Goal: Task Accomplishment & Management: Use online tool/utility

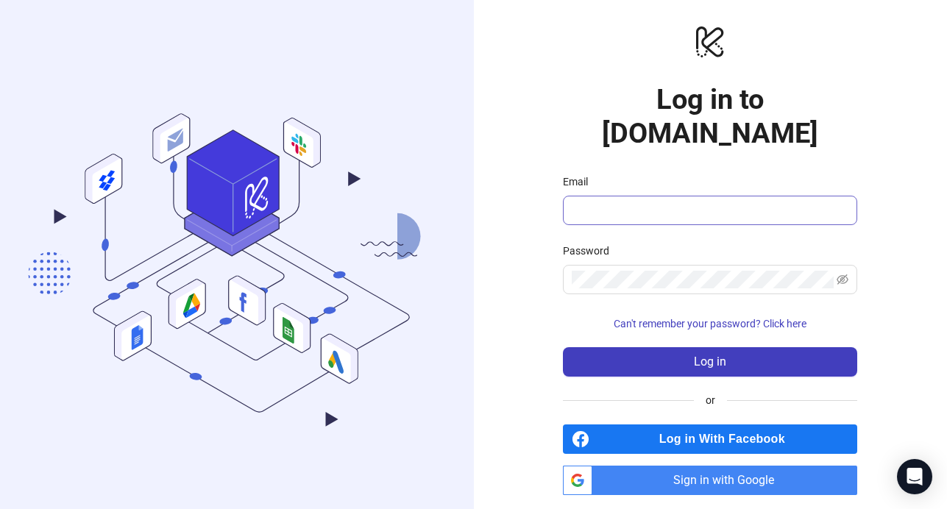
click at [686, 196] on span at bounding box center [710, 210] width 294 height 29
click at [721, 202] on input "Email" at bounding box center [709, 211] width 274 height 18
type input "**********"
click at [708, 243] on div "Password" at bounding box center [710, 254] width 294 height 22
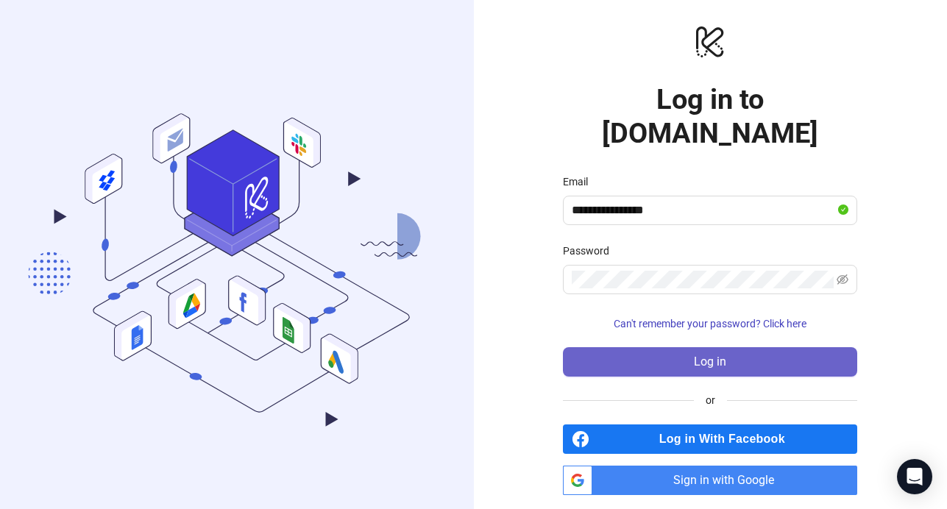
click at [707, 347] on button "Log in" at bounding box center [710, 361] width 294 height 29
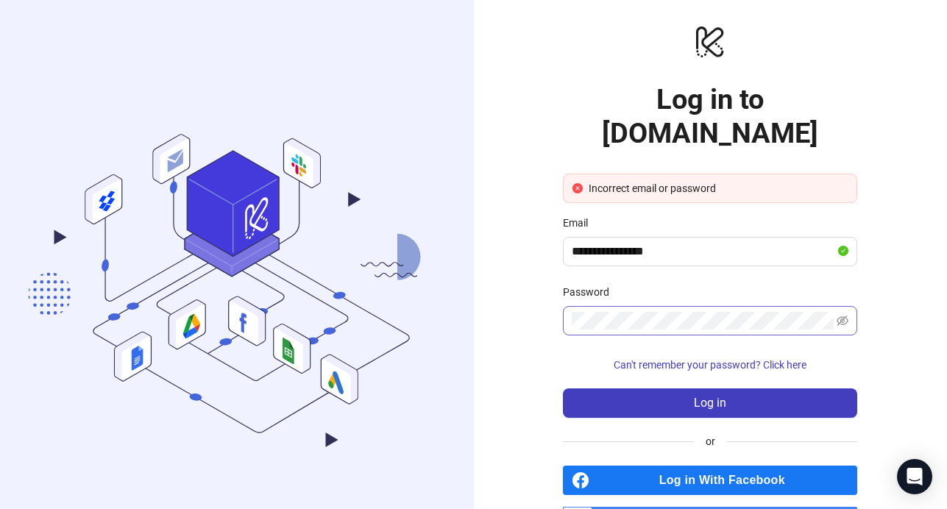
click at [850, 306] on span at bounding box center [710, 320] width 294 height 29
click at [842, 316] on icon "eye-invisible" at bounding box center [843, 321] width 12 height 10
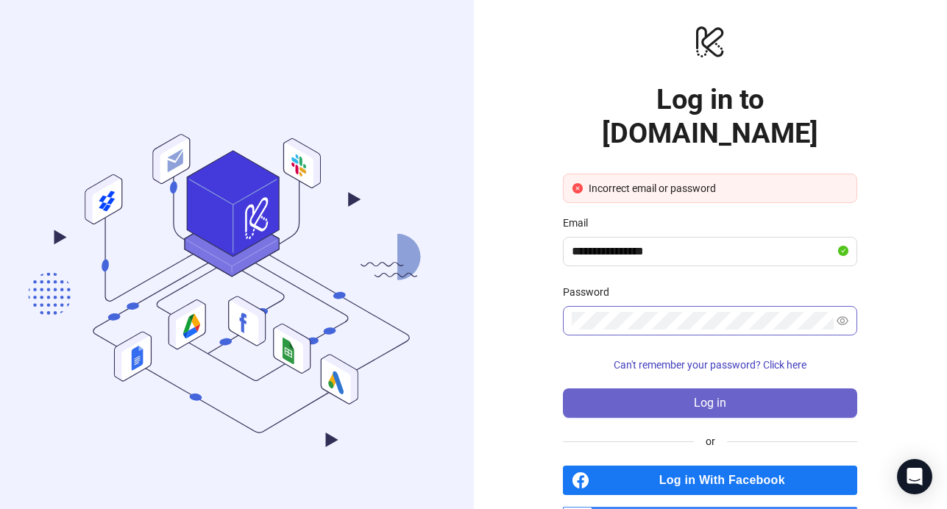
click at [769, 389] on button "Log in" at bounding box center [710, 403] width 294 height 29
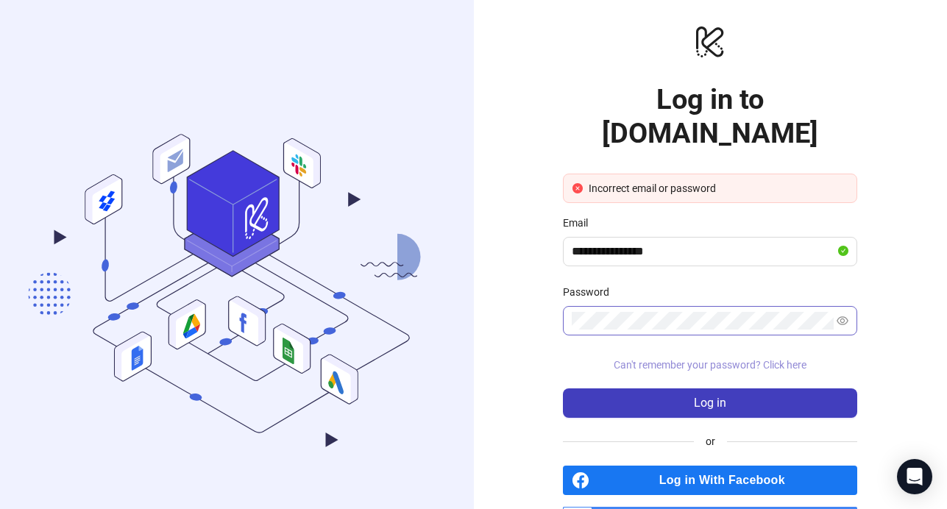
click at [724, 359] on span "Can't remember your password? Click here" at bounding box center [710, 365] width 193 height 12
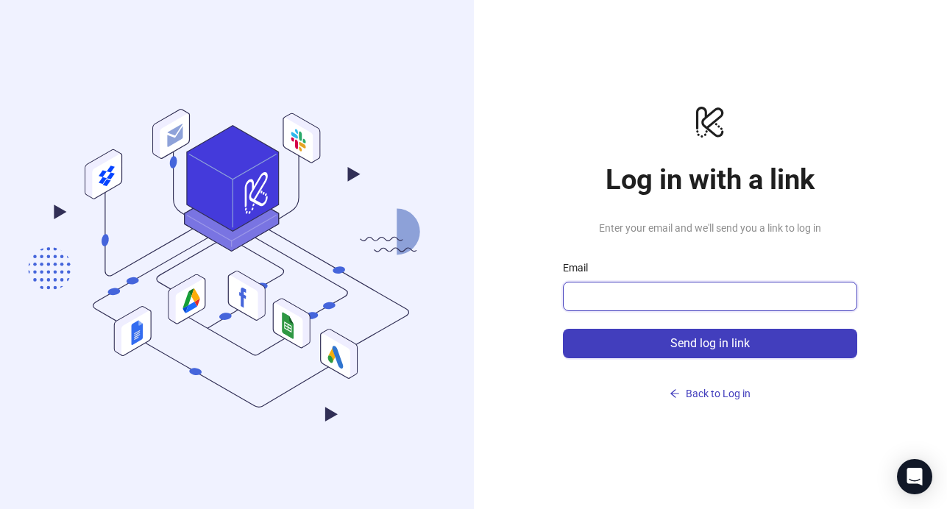
click at [714, 288] on input "Email" at bounding box center [709, 297] width 274 height 18
type input "**********"
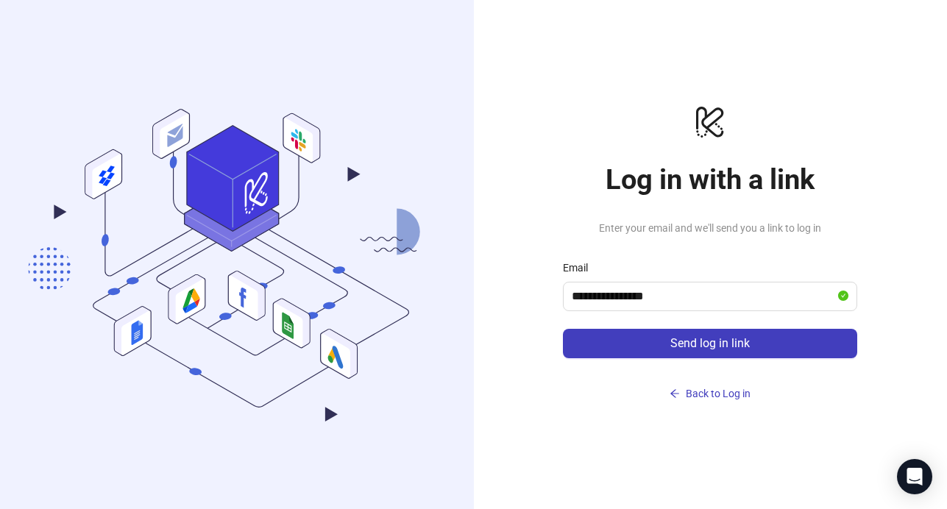
click at [732, 362] on link "Back to Log in" at bounding box center [710, 382] width 294 height 47
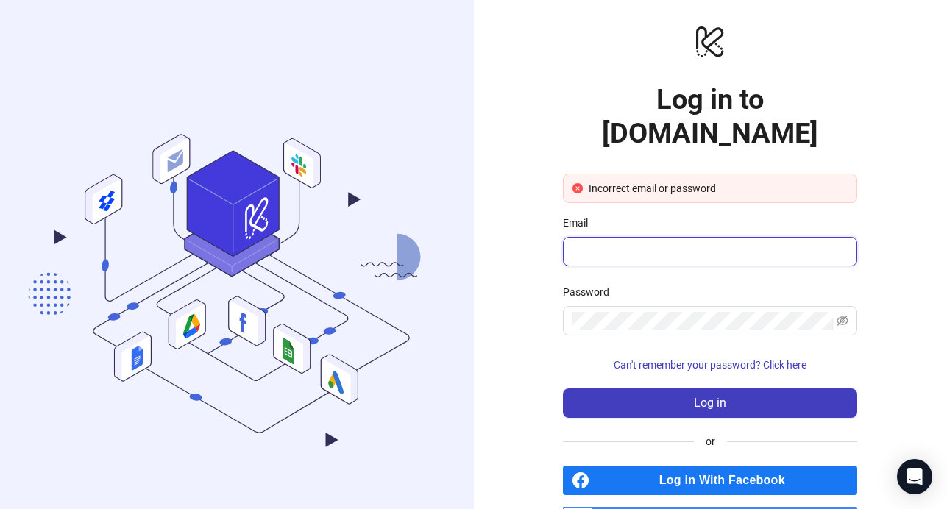
click at [698, 243] on input "Email" at bounding box center [709, 252] width 274 height 18
click at [599, 243] on input "**********" at bounding box center [704, 252] width 264 height 18
type input "**********"
click at [607, 306] on span at bounding box center [710, 320] width 294 height 29
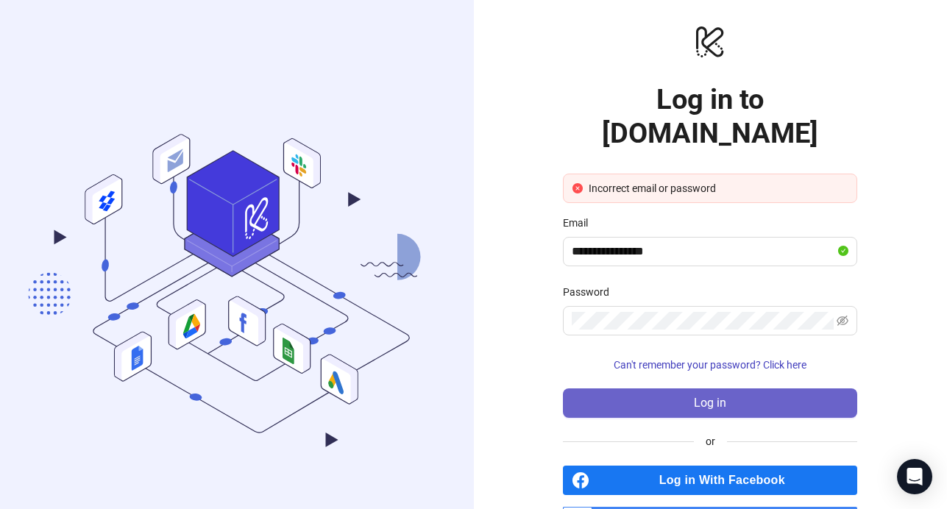
click at [682, 389] on button "Log in" at bounding box center [710, 403] width 294 height 29
click at [660, 389] on button "Log in" at bounding box center [710, 403] width 294 height 29
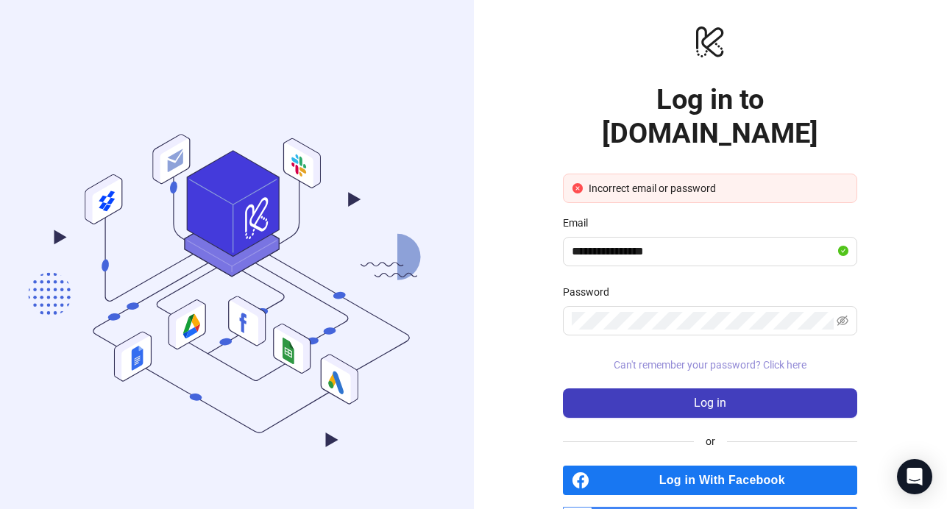
click at [727, 359] on span "Can't remember your password? Click here" at bounding box center [710, 365] width 193 height 12
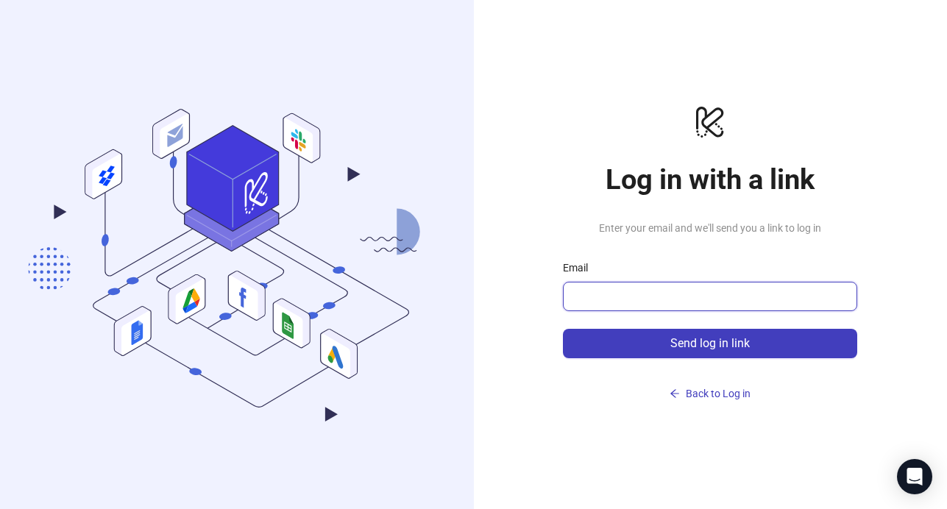
click at [679, 291] on input "Email" at bounding box center [709, 297] width 274 height 18
drag, startPoint x: 594, startPoint y: 297, endPoint x: 580, endPoint y: 296, distance: 14.0
click at [580, 296] on input "**********" at bounding box center [704, 297] width 264 height 18
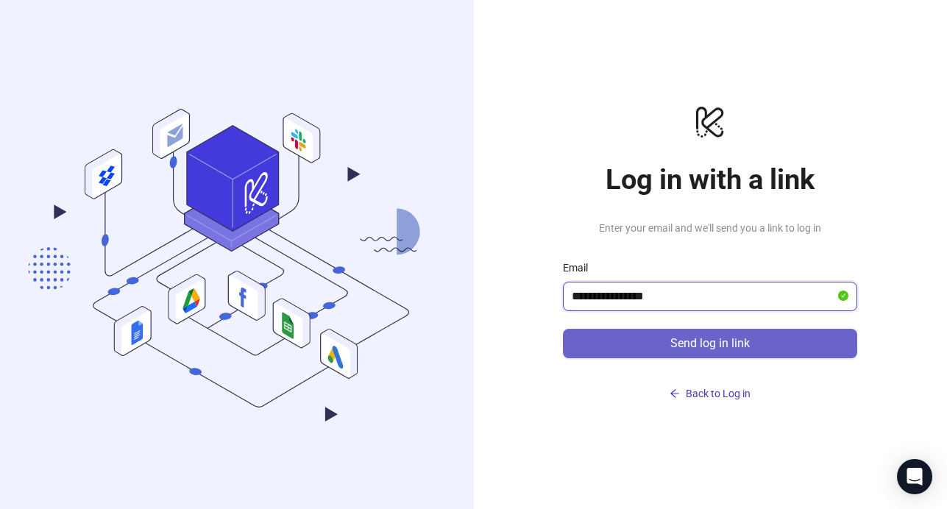
type input "**********"
click at [641, 332] on button "Send log in link" at bounding box center [710, 343] width 294 height 29
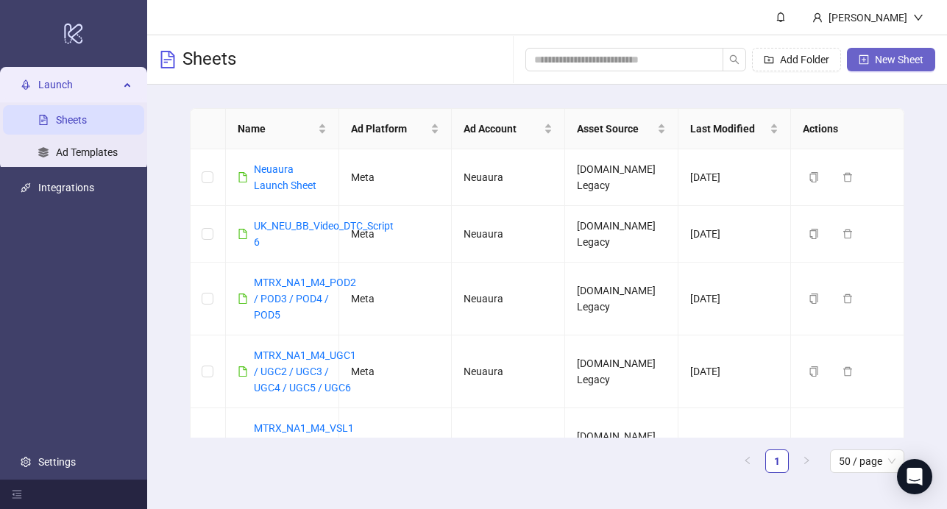
click at [889, 54] on span "New Sheet" at bounding box center [899, 60] width 49 height 12
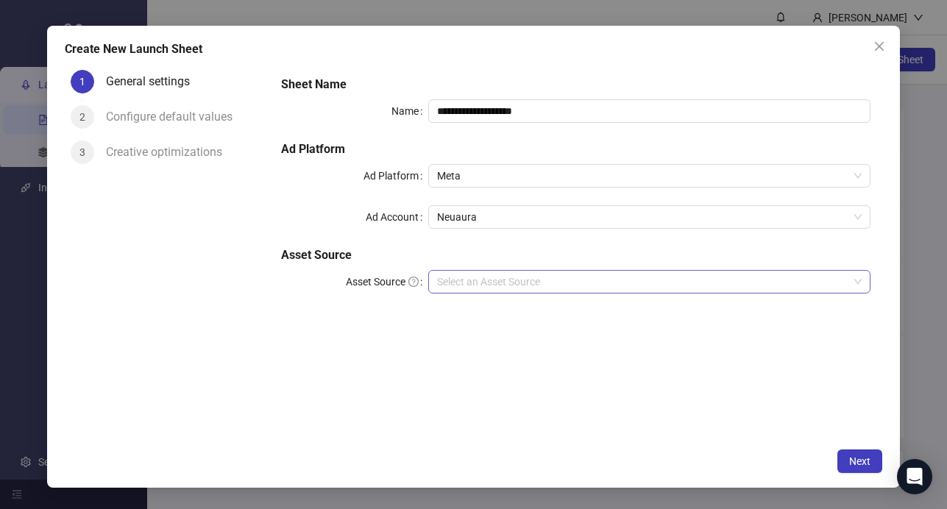
click at [557, 279] on input "Asset Source" at bounding box center [643, 282] width 412 height 22
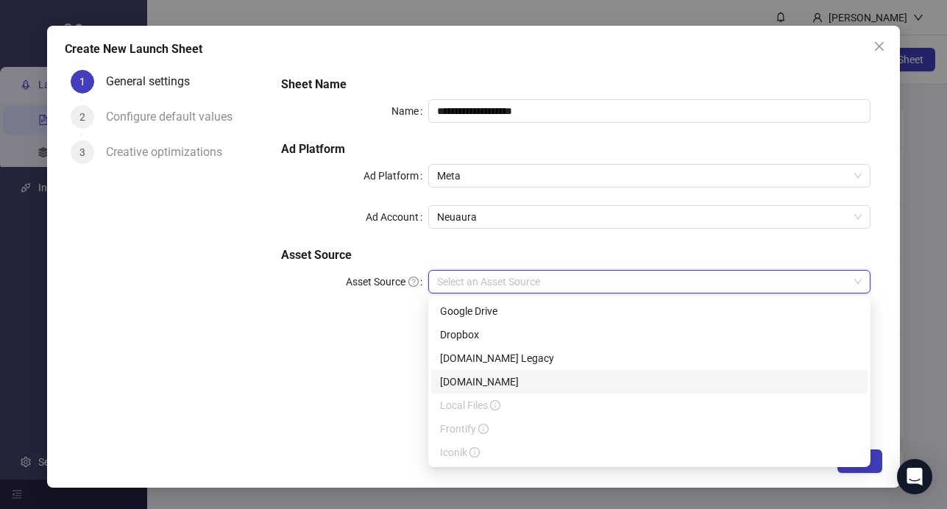
click at [547, 385] on div "Frame.io" at bounding box center [649, 382] width 419 height 16
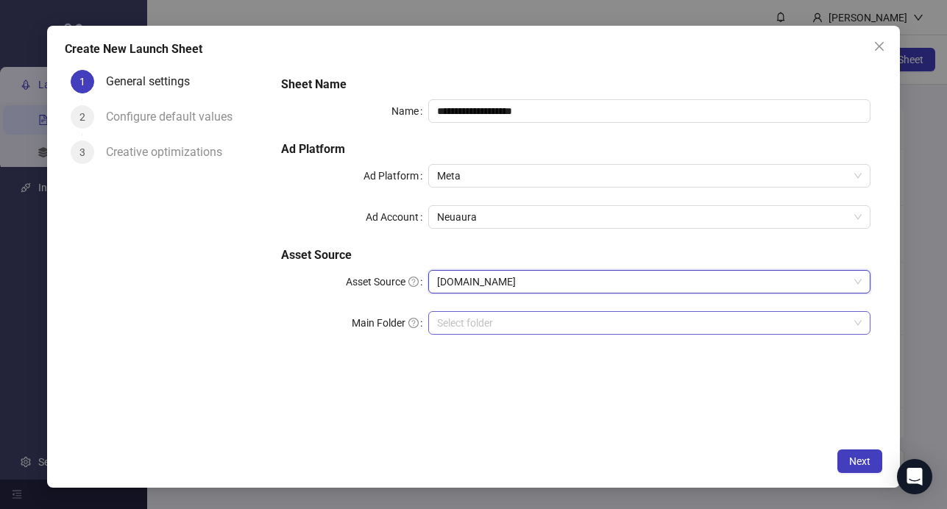
click at [545, 320] on input "search" at bounding box center [643, 323] width 412 height 22
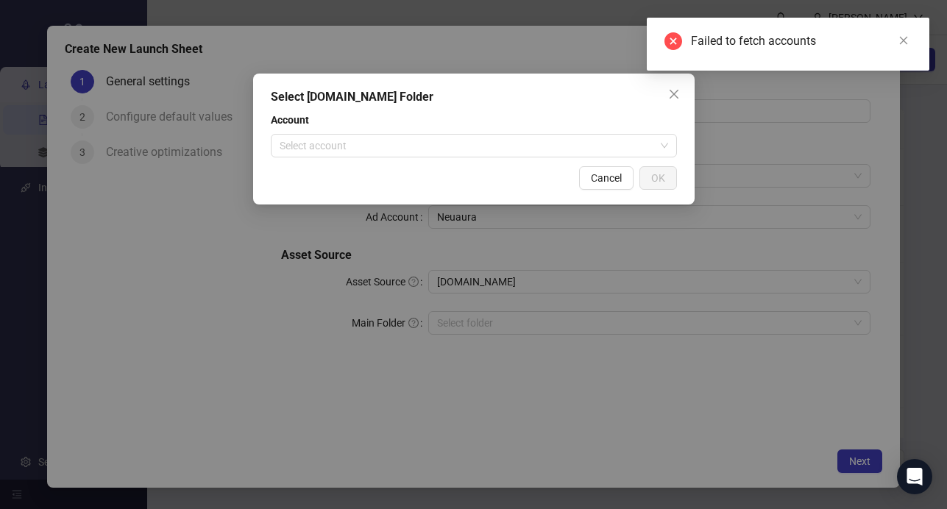
click at [564, 179] on div "Cancel OK" at bounding box center [474, 178] width 406 height 24
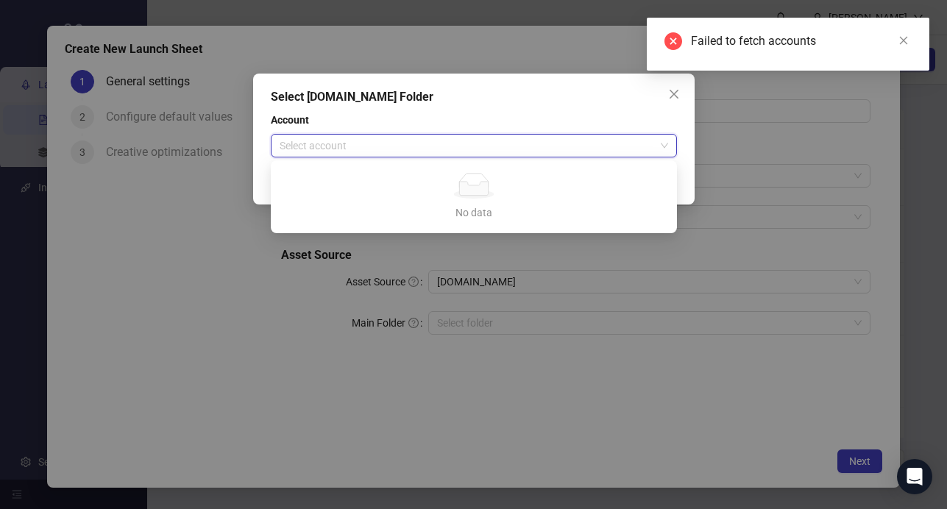
click at [556, 147] on input "search" at bounding box center [467, 146] width 375 height 22
click at [688, 89] on div "Select [DOMAIN_NAME] Folder Account Select account Cancel OK" at bounding box center [474, 139] width 442 height 131
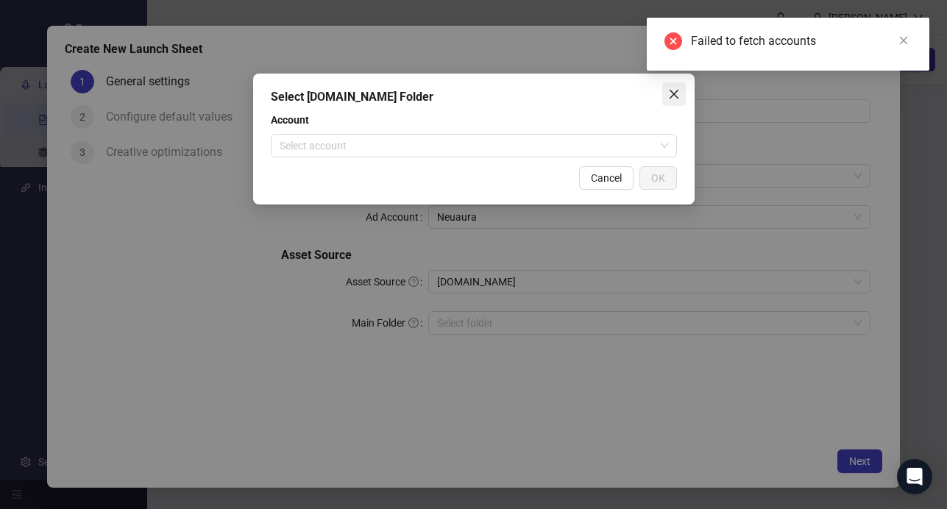
click at [677, 90] on icon "close" at bounding box center [674, 94] width 12 height 12
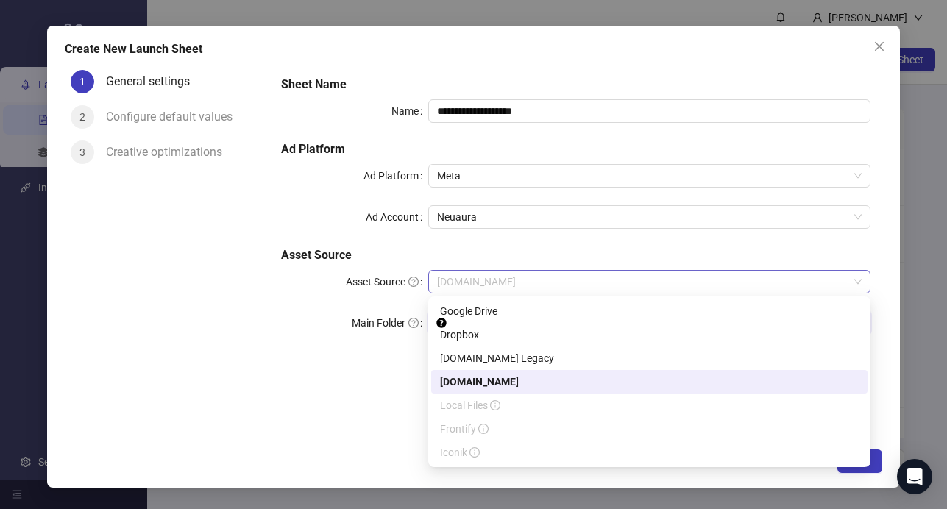
click at [599, 281] on span "[DOMAIN_NAME]" at bounding box center [649, 282] width 425 height 22
click at [559, 354] on div "[DOMAIN_NAME] Legacy" at bounding box center [649, 358] width 419 height 16
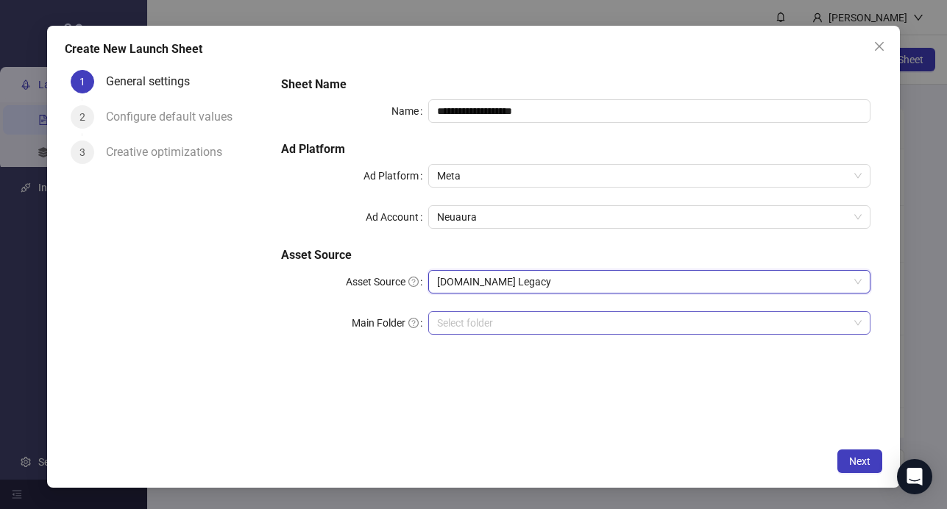
click at [570, 327] on input "search" at bounding box center [643, 323] width 412 height 22
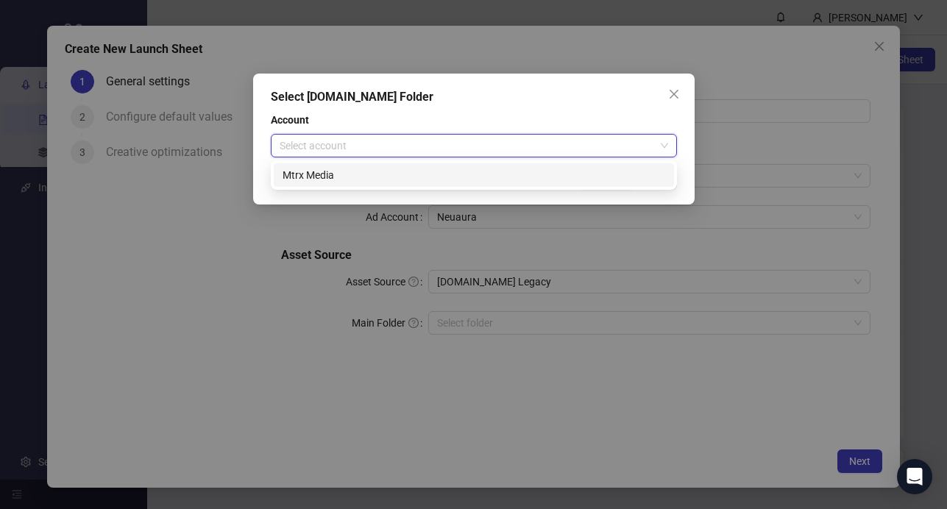
click at [501, 137] on input "search" at bounding box center [467, 146] width 375 height 22
click at [476, 186] on div "Mtrx Media" at bounding box center [474, 175] width 400 height 24
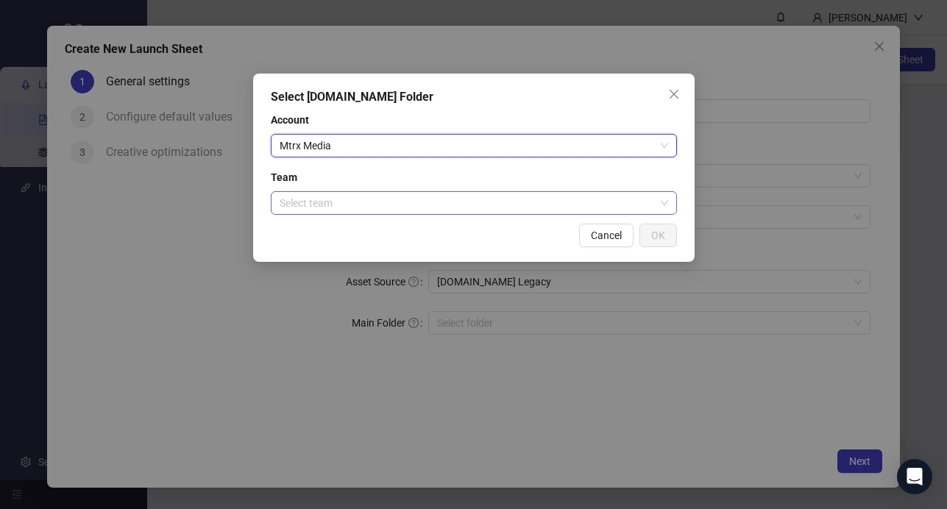
click at [473, 195] on input "search" at bounding box center [467, 203] width 375 height 22
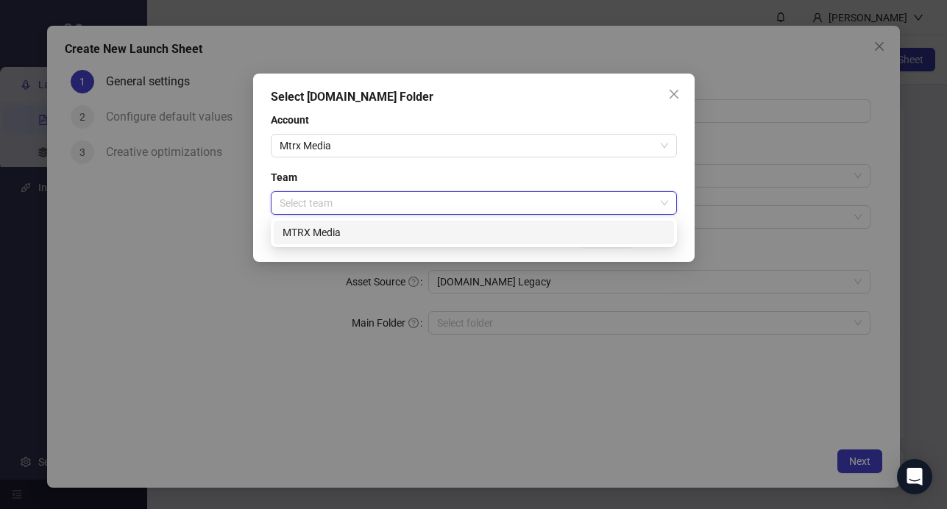
click at [466, 228] on div "MTRX Media" at bounding box center [474, 233] width 383 height 16
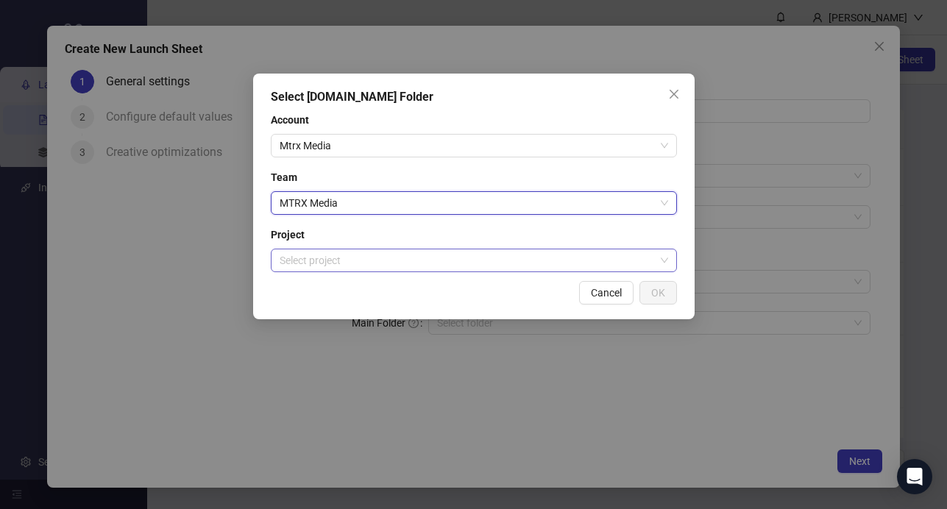
click at [453, 264] on input "search" at bounding box center [467, 261] width 375 height 22
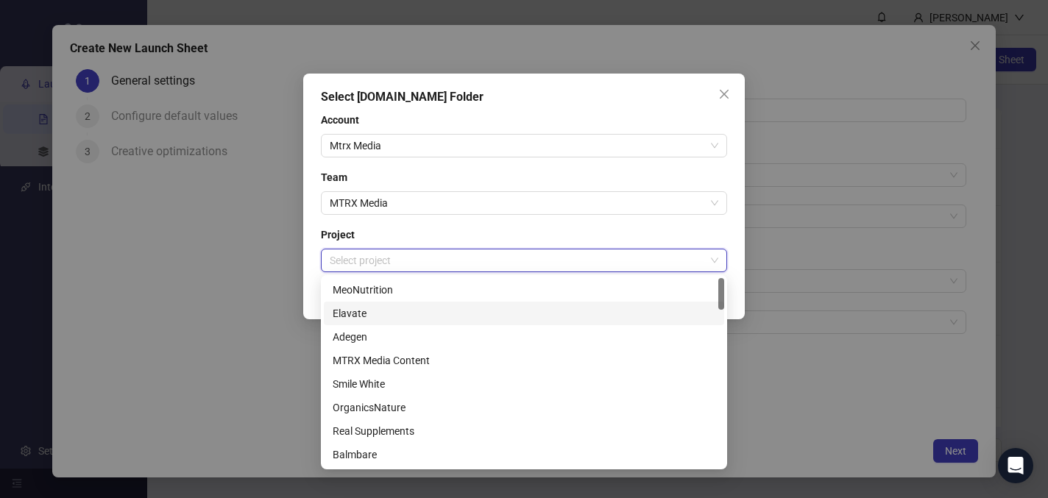
click at [819, 286] on div "Select Frame.io Folder Account Mtrx Media Team MTRX Media Project Select projec…" at bounding box center [524, 249] width 1048 height 498
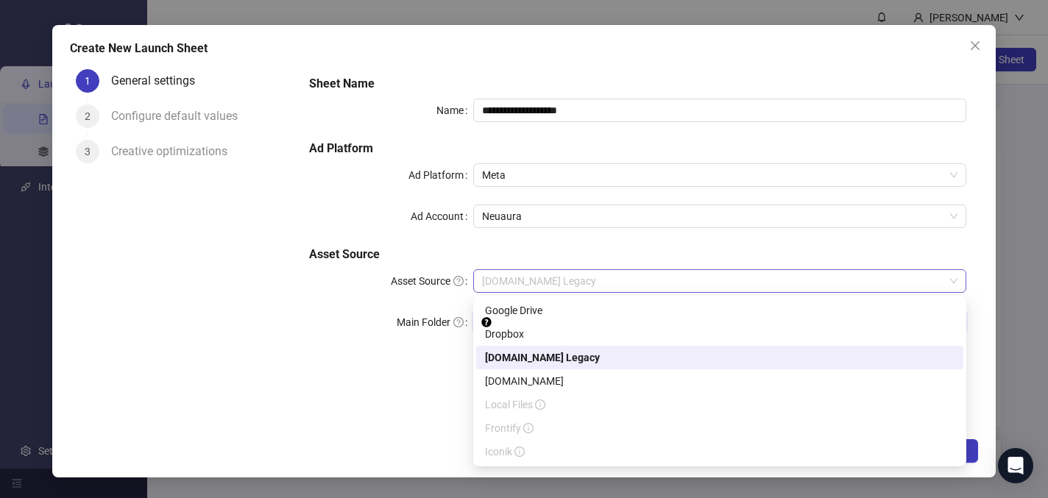
click at [746, 283] on span "[DOMAIN_NAME] Legacy" at bounding box center [720, 281] width 476 height 22
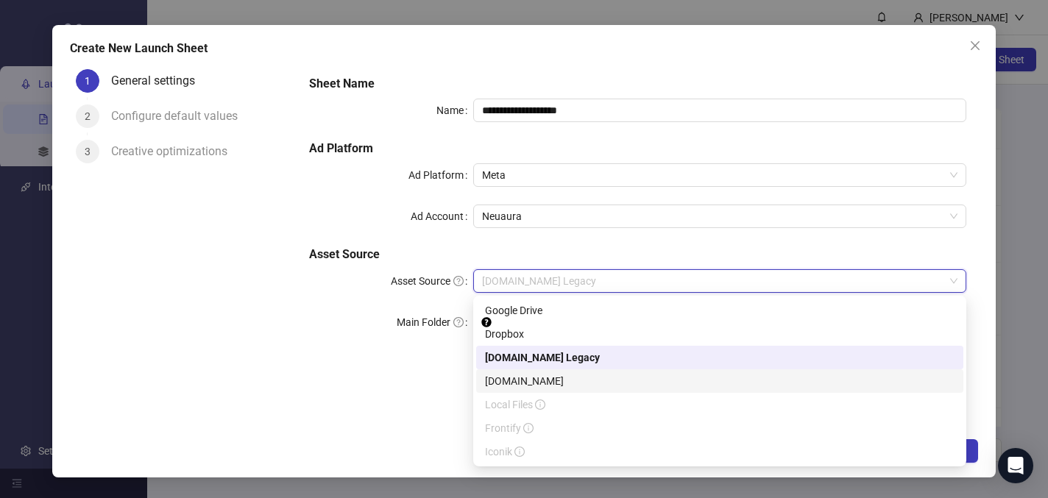
click at [688, 386] on div "[DOMAIN_NAME]" at bounding box center [720, 381] width 470 height 16
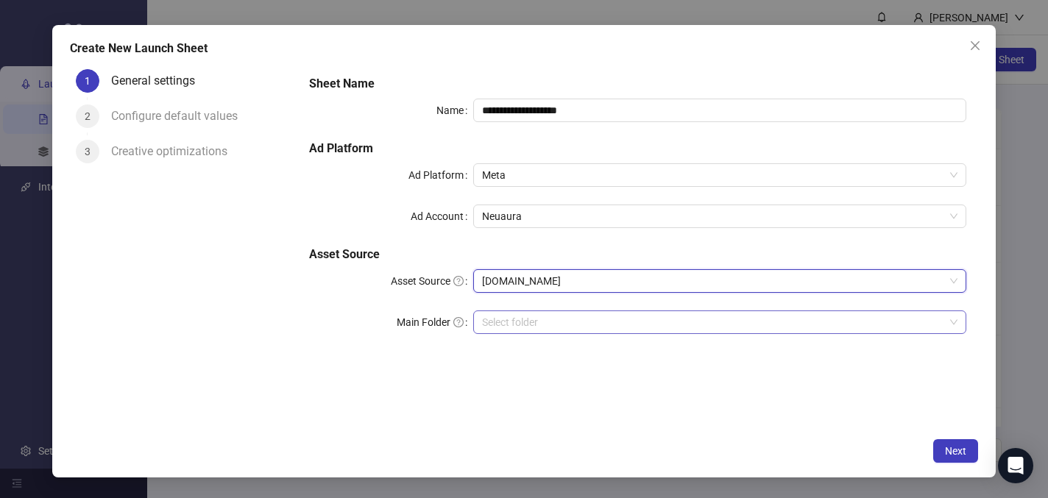
click at [685, 330] on input "search" at bounding box center [713, 322] width 462 height 22
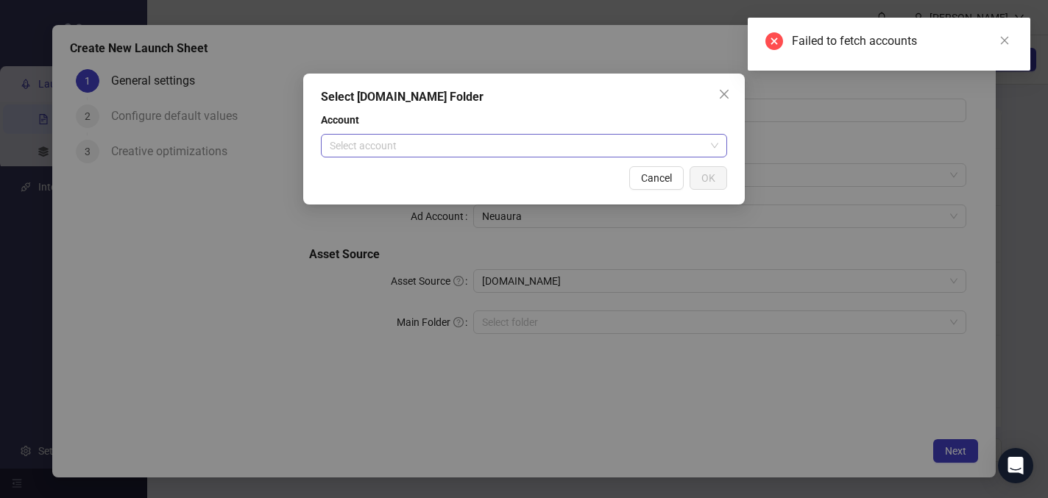
click at [649, 149] on input "search" at bounding box center [517, 146] width 375 height 22
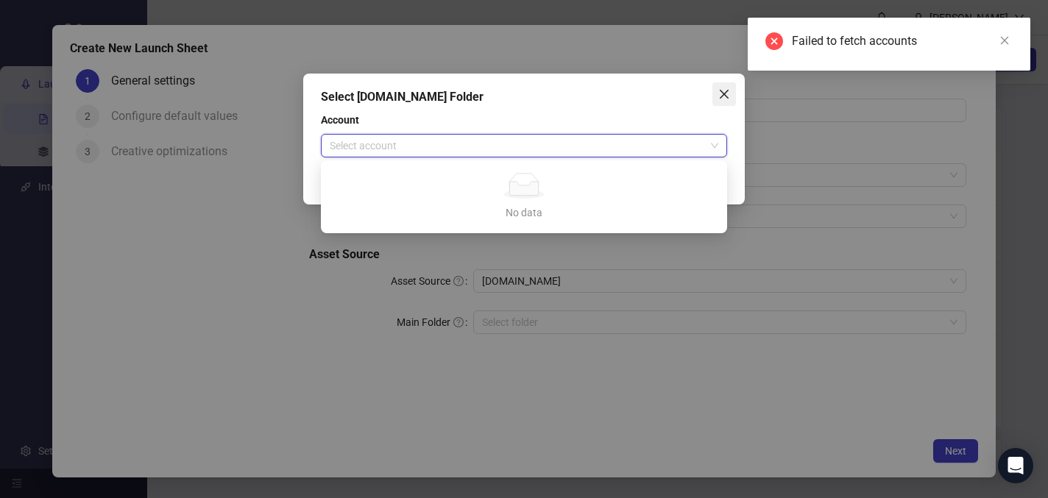
click at [727, 94] on icon "close" at bounding box center [725, 94] width 12 height 12
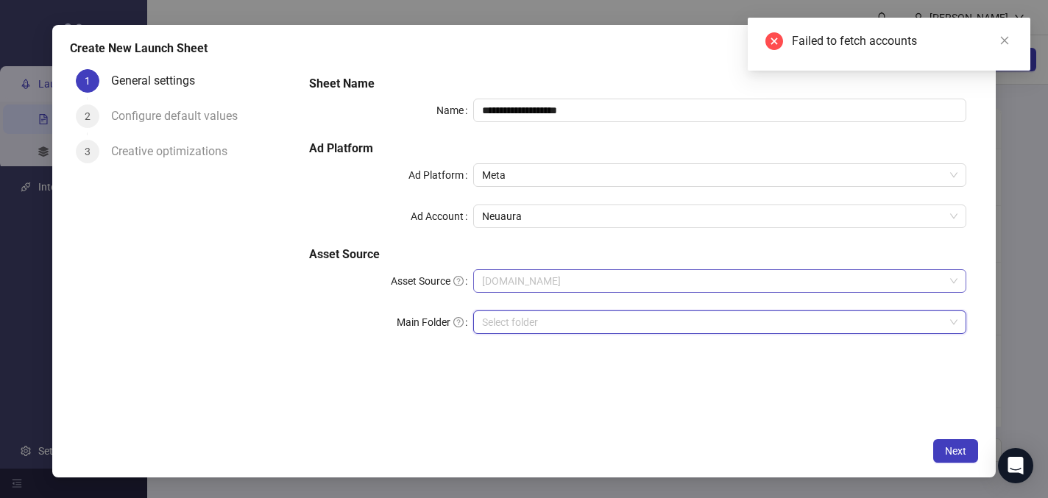
click at [610, 273] on span "[DOMAIN_NAME]" at bounding box center [720, 281] width 476 height 22
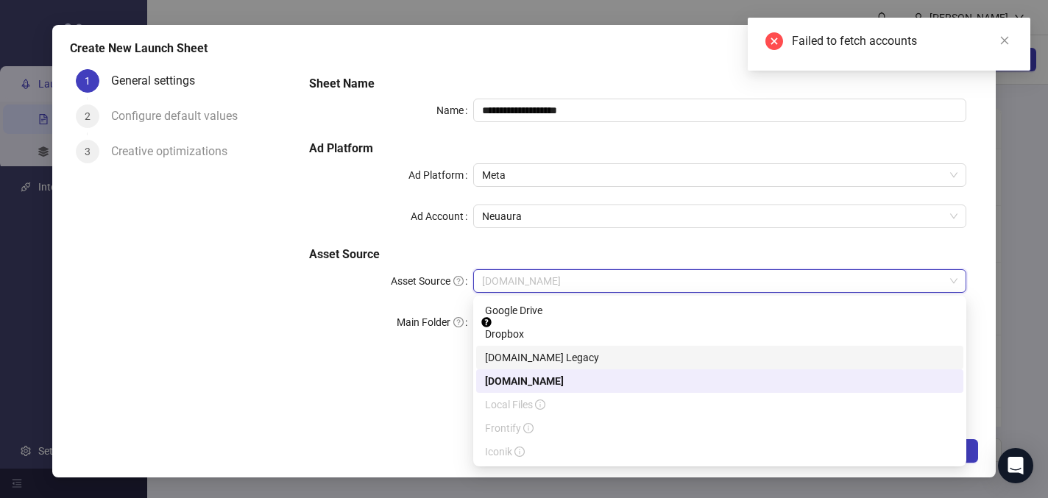
click at [591, 361] on div "[DOMAIN_NAME] Legacy" at bounding box center [720, 358] width 470 height 16
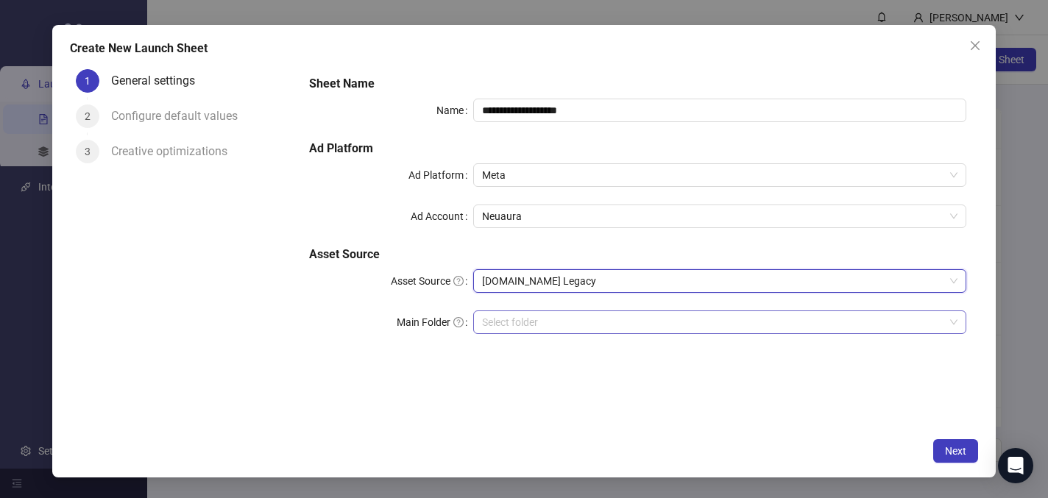
click at [607, 323] on input "search" at bounding box center [713, 322] width 462 height 22
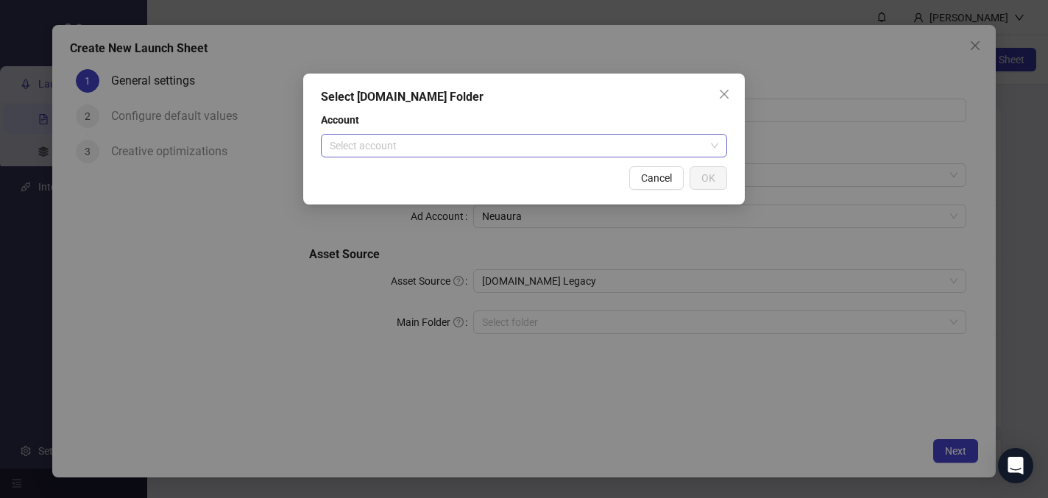
click at [523, 138] on input "search" at bounding box center [517, 146] width 375 height 22
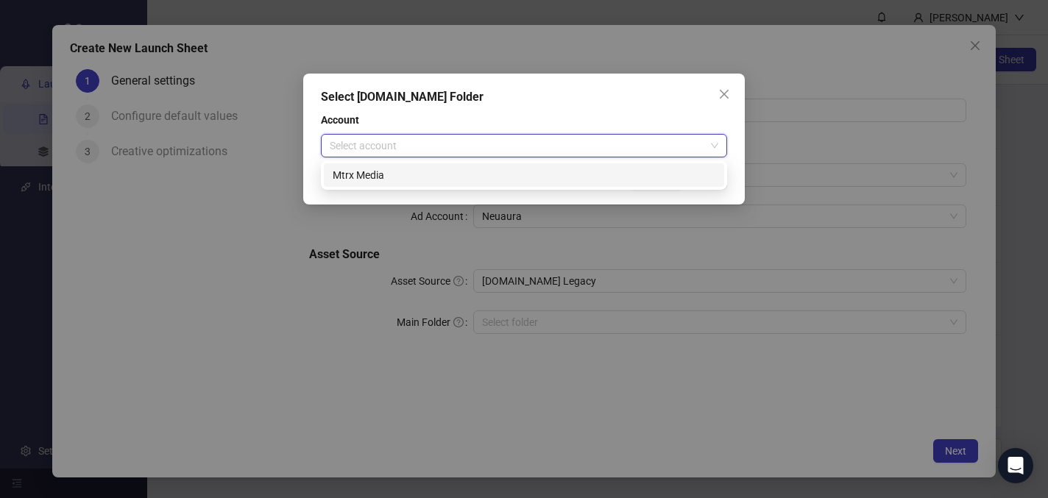
click at [487, 174] on div "Mtrx Media" at bounding box center [524, 175] width 383 height 16
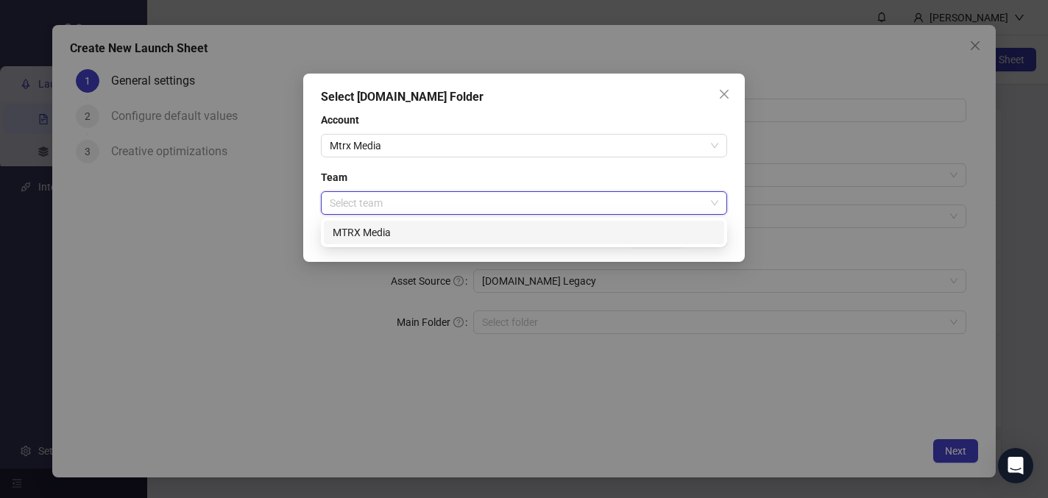
click at [476, 198] on input "search" at bounding box center [517, 203] width 375 height 22
click at [467, 233] on div "MTRX Media" at bounding box center [524, 233] width 383 height 16
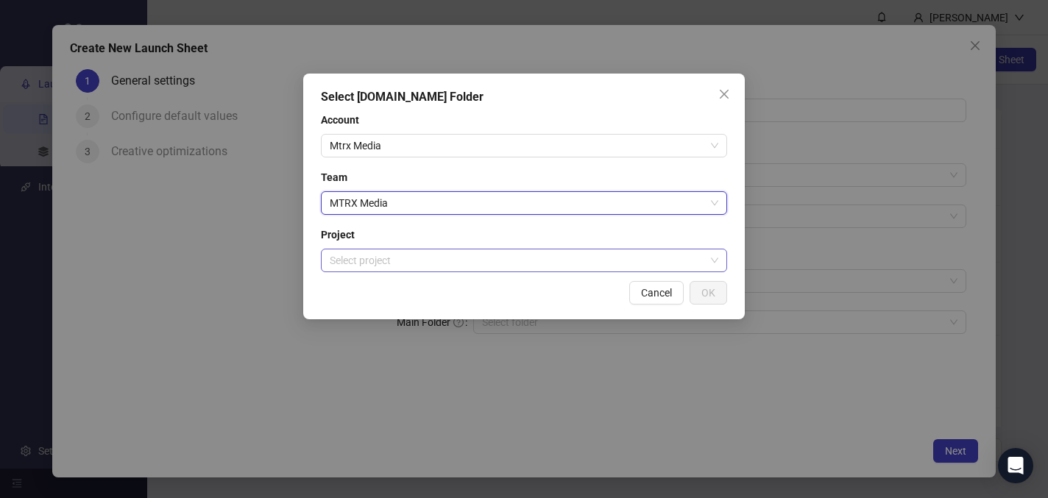
click at [465, 262] on input "search" at bounding box center [517, 261] width 375 height 22
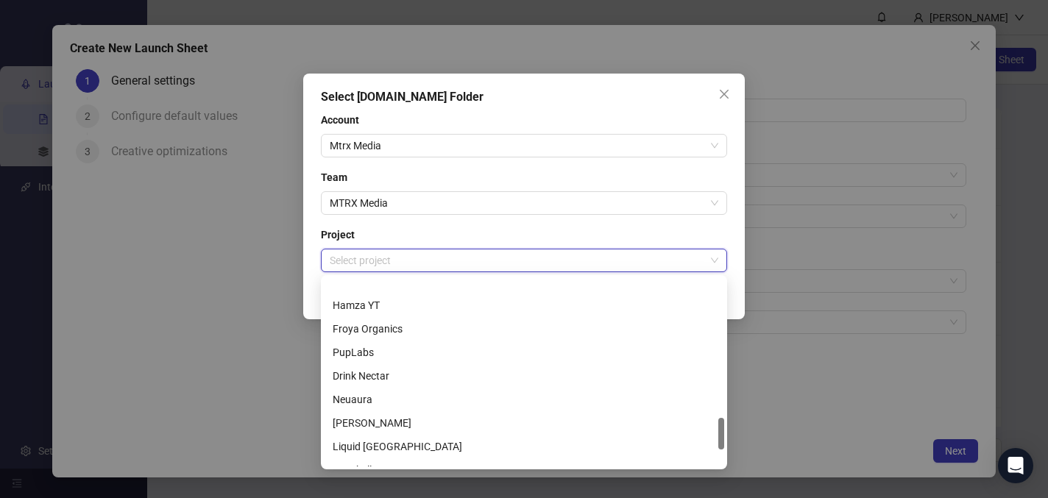
scroll to position [827, 0]
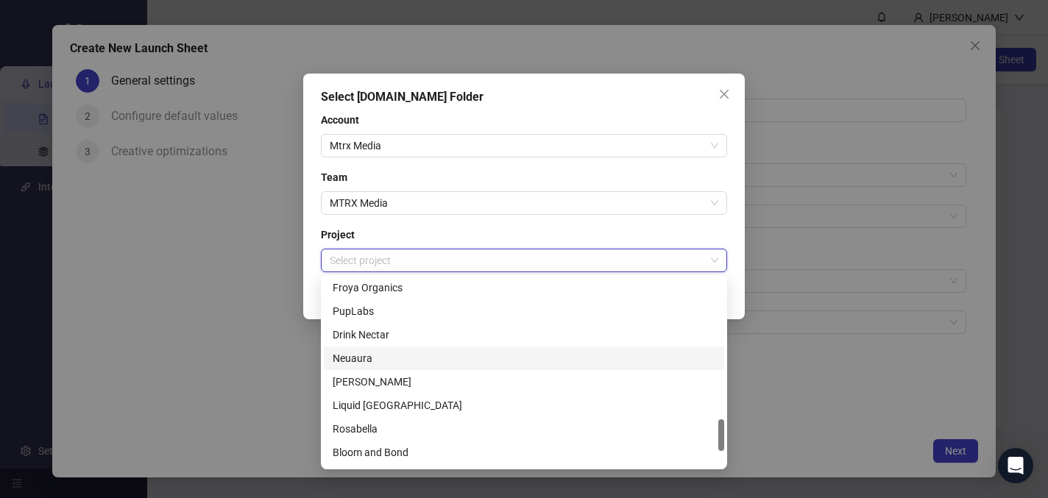
click at [395, 362] on div "Neuaura" at bounding box center [524, 358] width 383 height 16
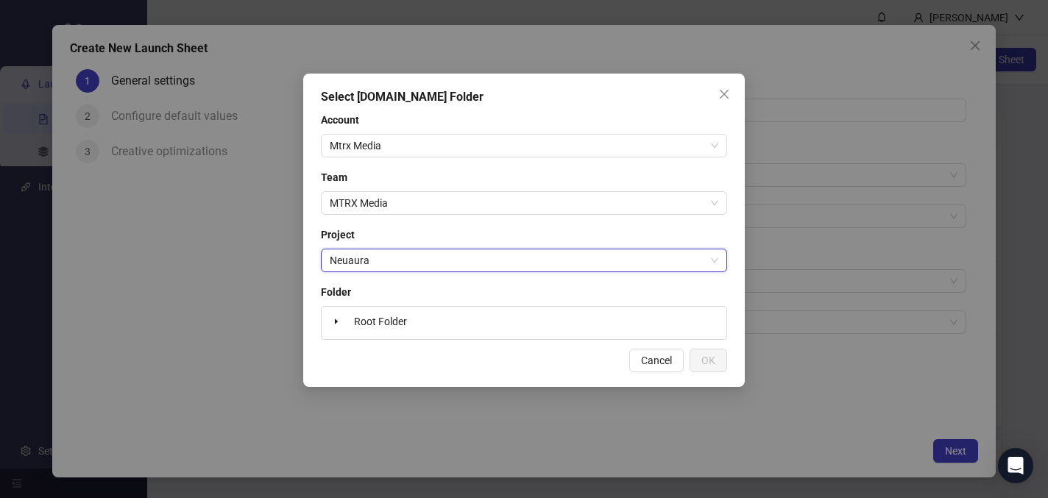
click at [479, 328] on div "Root Folder" at bounding box center [524, 323] width 393 height 21
click at [331, 324] on span at bounding box center [337, 322] width 18 height 18
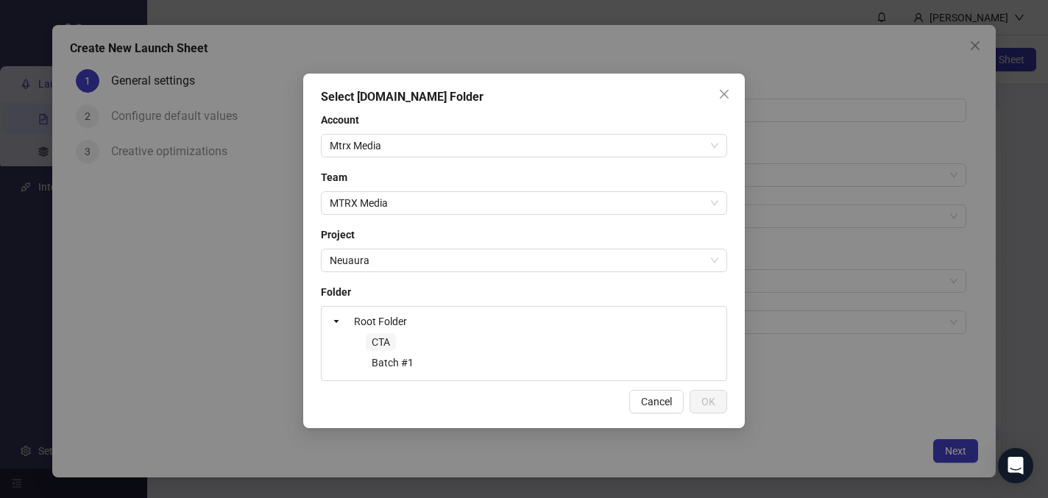
click at [380, 345] on span "CTA" at bounding box center [381, 342] width 18 height 12
click at [381, 364] on span "Batch #1" at bounding box center [393, 363] width 42 height 12
click at [413, 364] on span "Batch #1" at bounding box center [393, 363] width 54 height 18
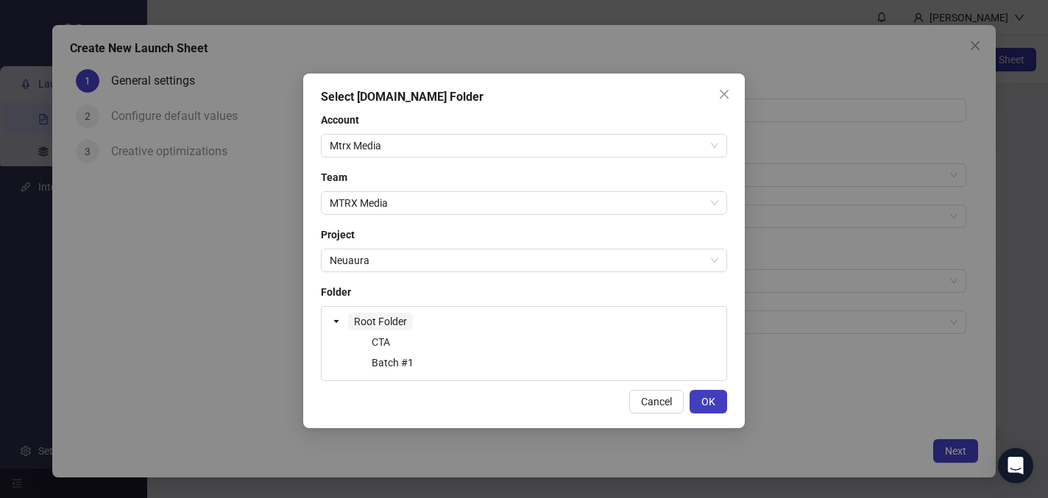
click at [378, 327] on span "Root Folder" at bounding box center [380, 322] width 53 height 12
click at [379, 347] on span "CTA" at bounding box center [381, 342] width 18 height 12
click at [406, 360] on span "Batch #1" at bounding box center [393, 363] width 42 height 12
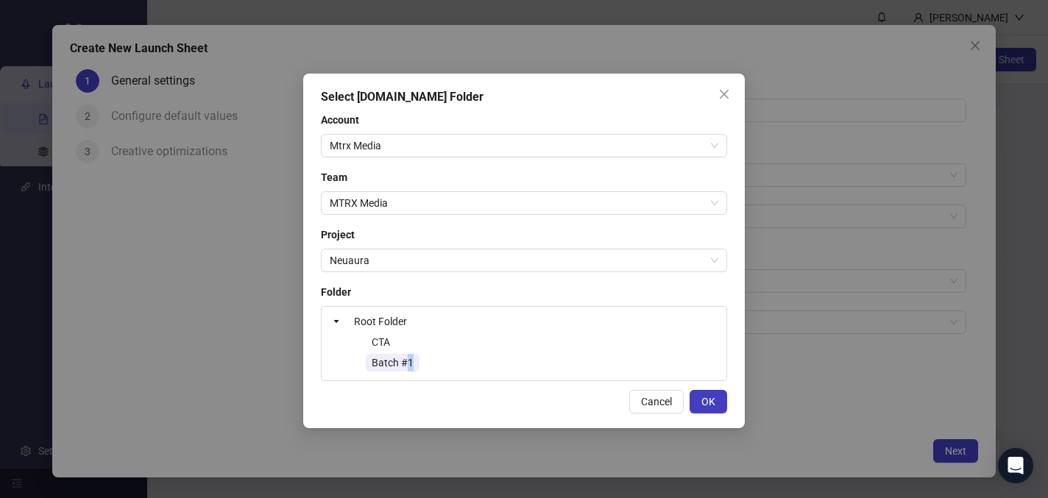
click at [406, 360] on span "Batch #1" at bounding box center [393, 363] width 42 height 12
click at [706, 410] on button "OK" at bounding box center [709, 402] width 38 height 24
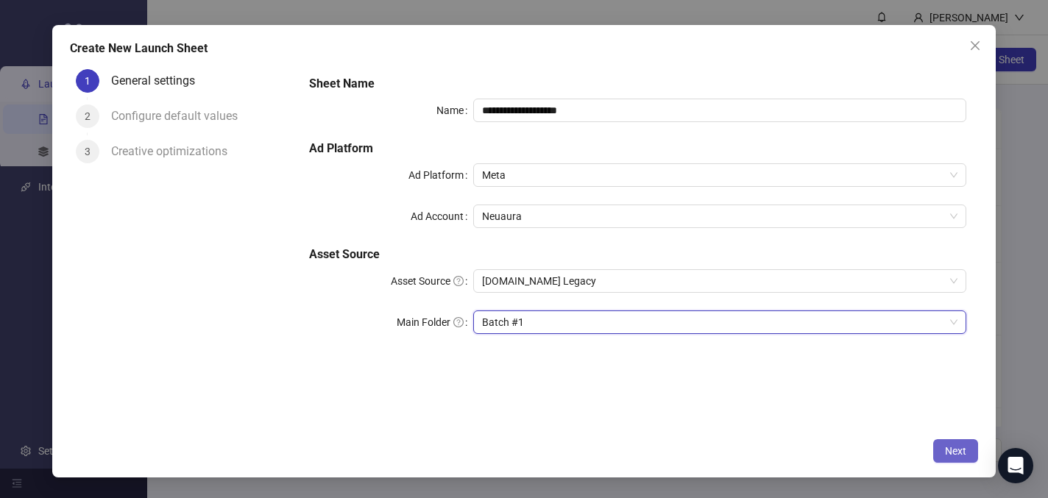
click at [947, 453] on span "Next" at bounding box center [955, 451] width 21 height 12
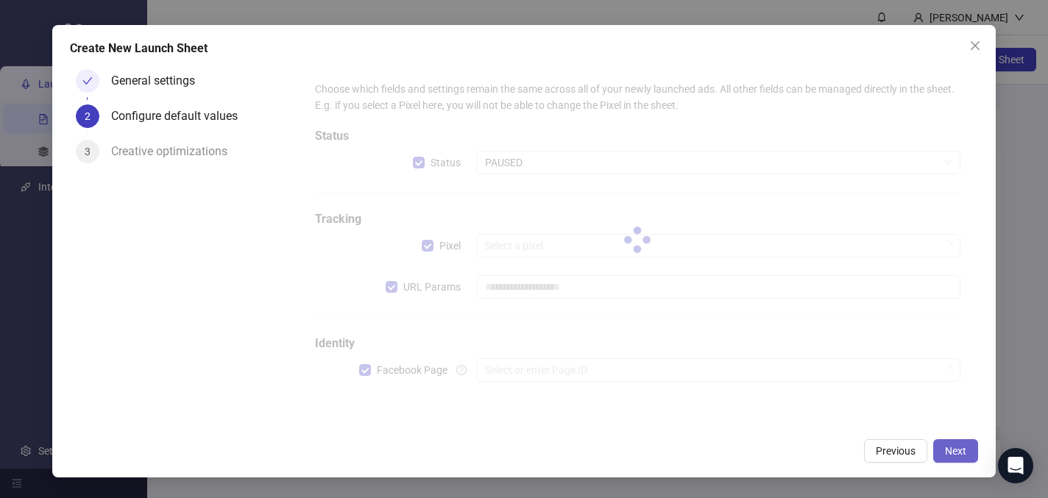
type input "**********"
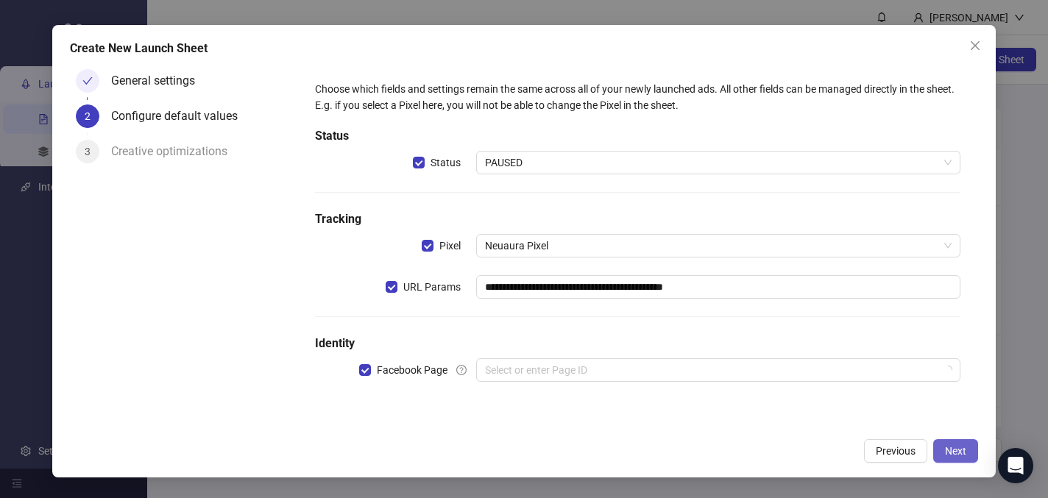
click at [947, 453] on span "Next" at bounding box center [955, 451] width 21 height 12
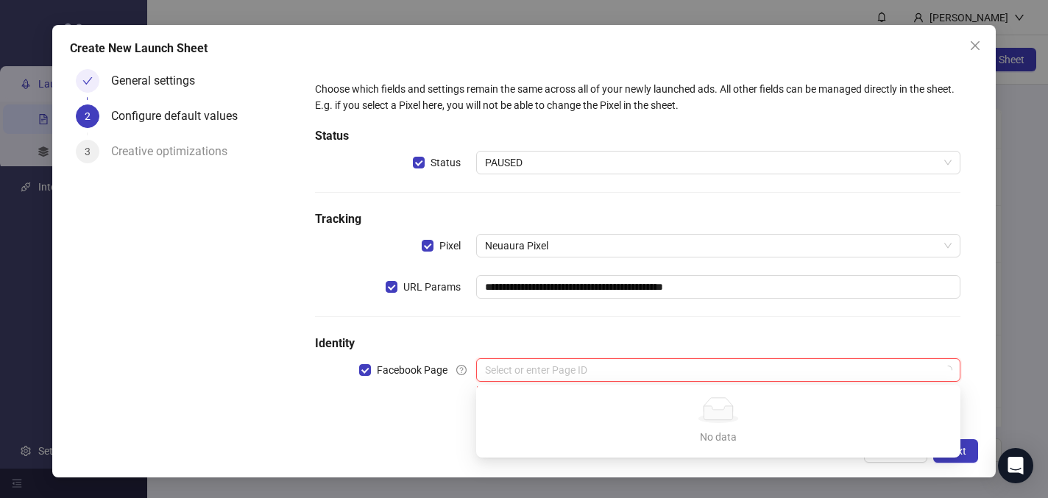
click at [822, 364] on input "search" at bounding box center [711, 370] width 453 height 22
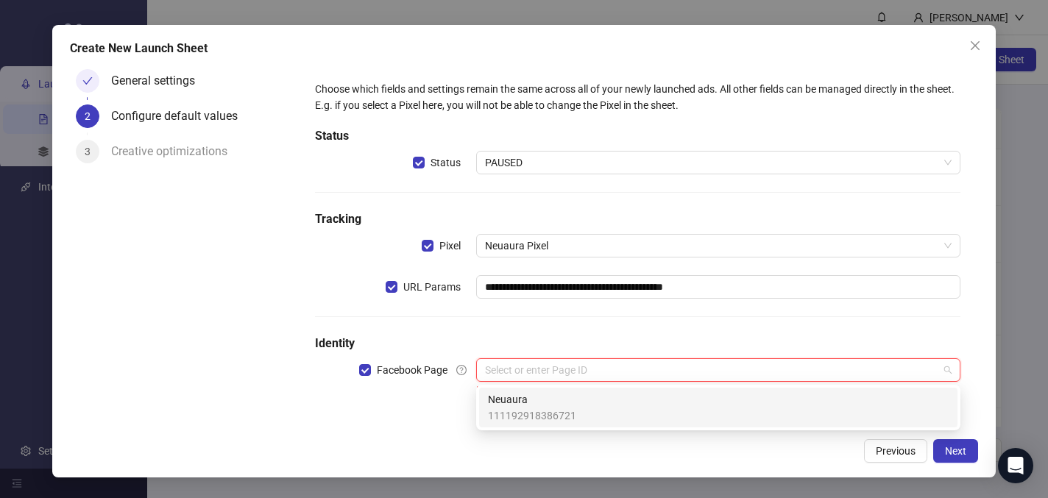
click at [813, 406] on div "Neuaura 111192918386721" at bounding box center [718, 408] width 461 height 32
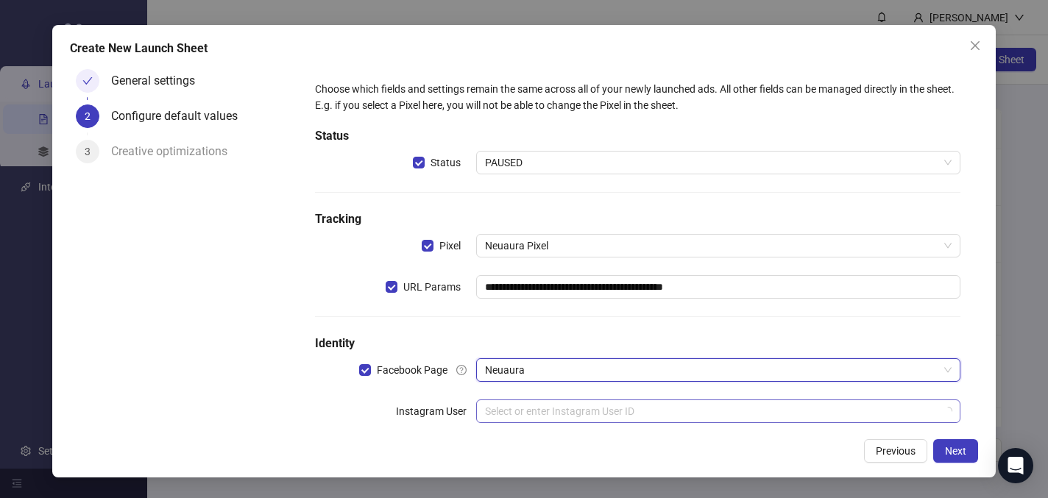
click at [865, 422] on input "search" at bounding box center [711, 411] width 453 height 22
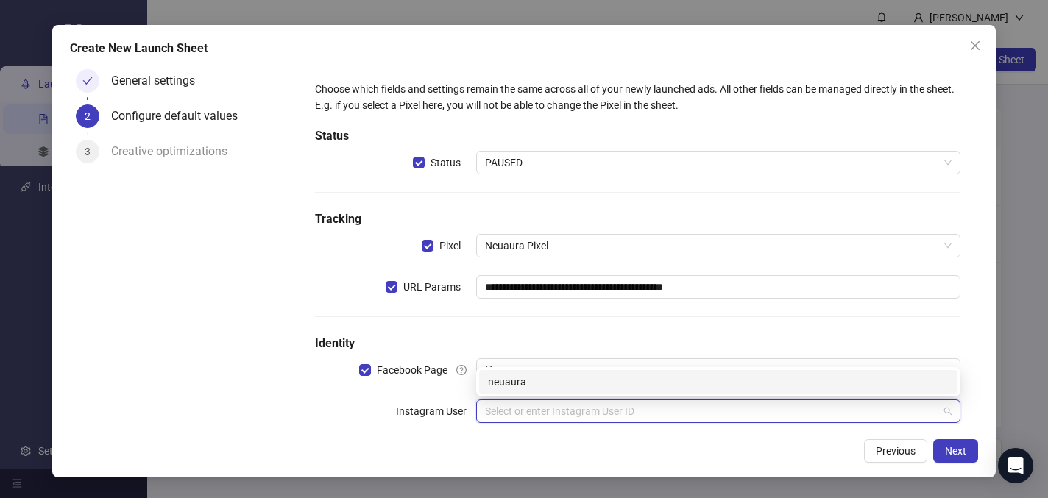
click at [774, 385] on div "neuaura" at bounding box center [718, 382] width 461 height 16
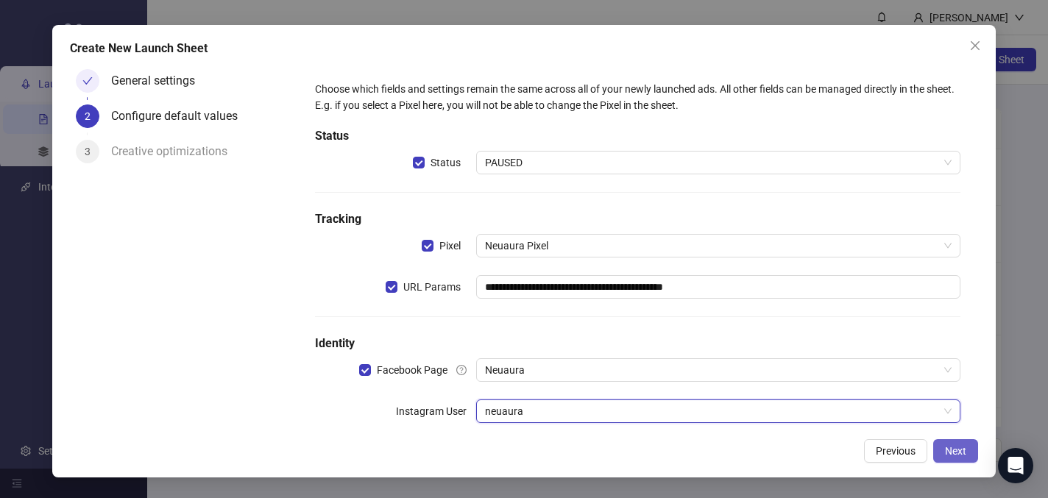
click at [947, 454] on span "Next" at bounding box center [955, 451] width 21 height 12
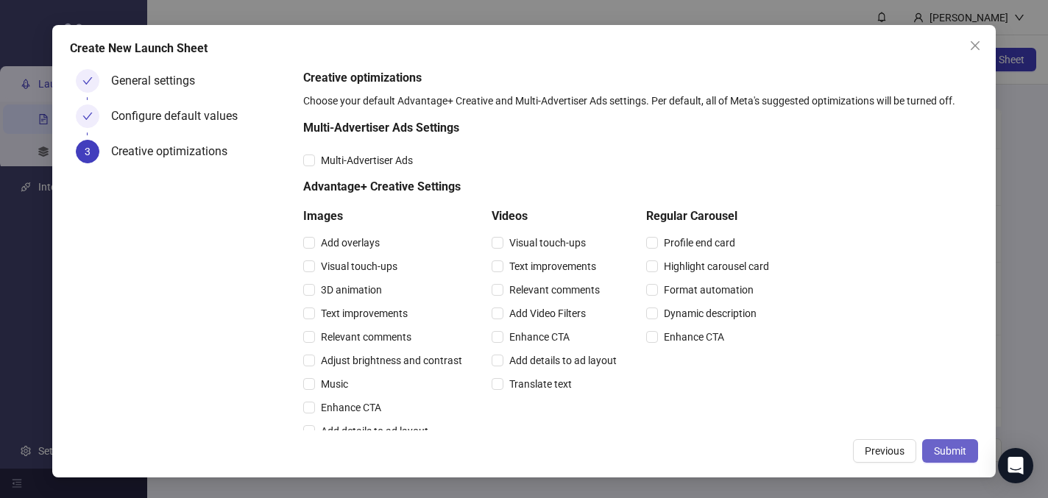
click at [947, 453] on span "Submit" at bounding box center [950, 451] width 32 height 12
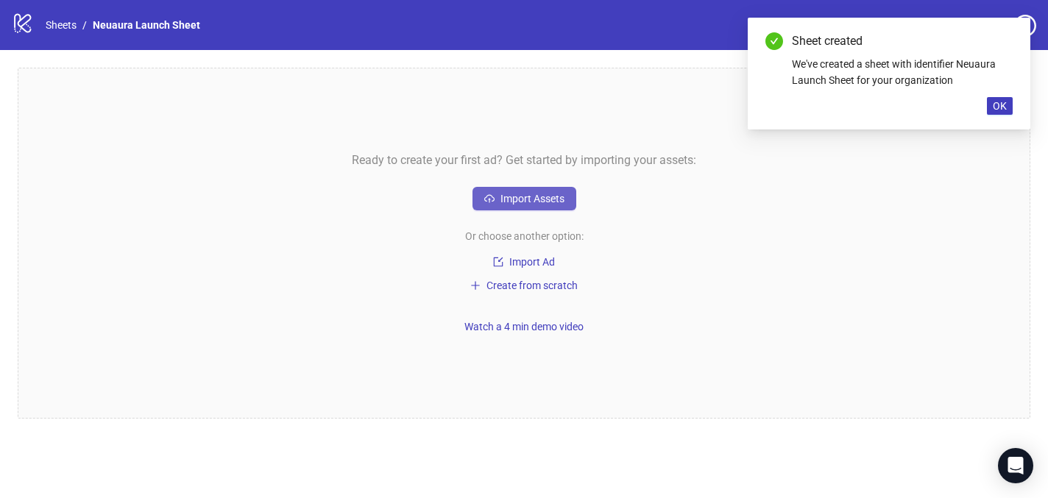
click at [529, 194] on span "Import Assets" at bounding box center [533, 199] width 64 height 12
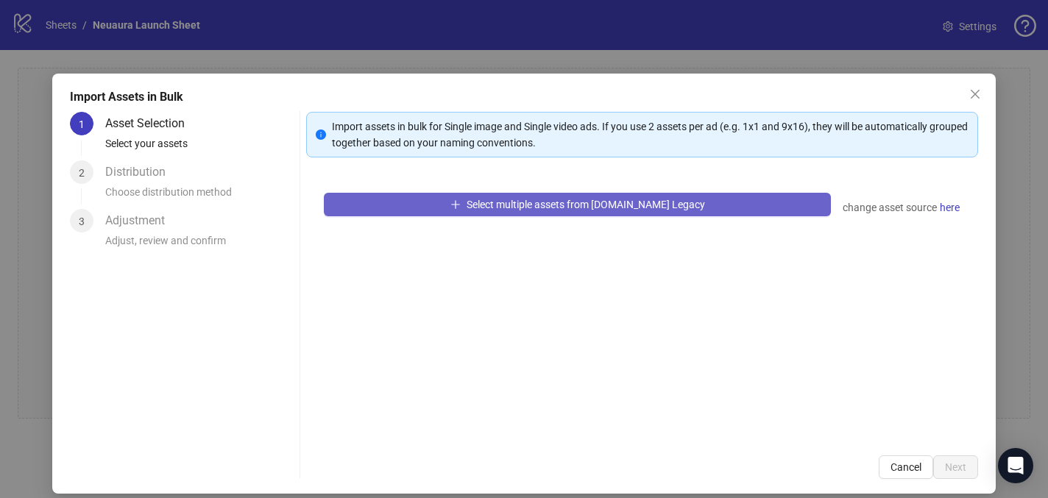
click at [415, 208] on button "Select multiple assets from Frame.io Legacy" at bounding box center [577, 205] width 506 height 24
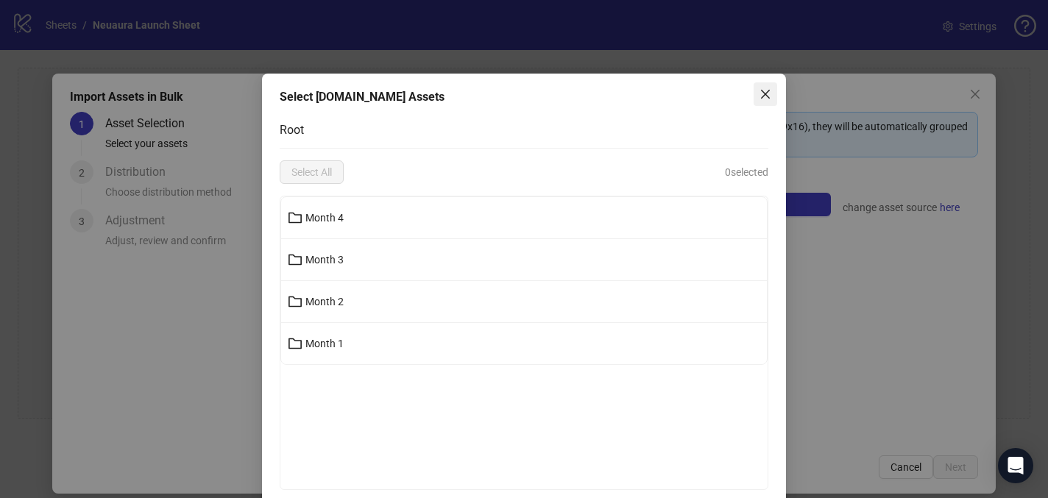
click at [758, 99] on span "Close" at bounding box center [766, 94] width 24 height 12
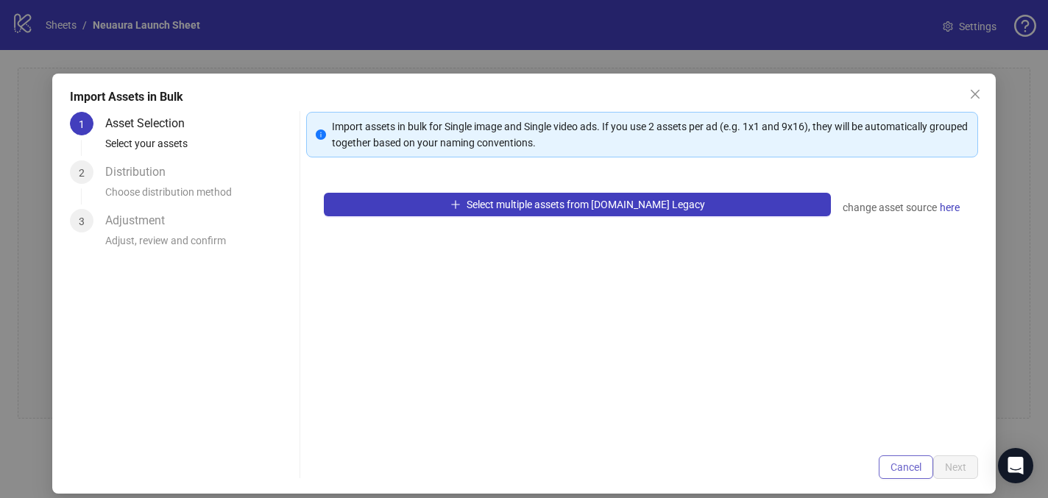
click at [912, 467] on span "Cancel" at bounding box center [906, 468] width 31 height 12
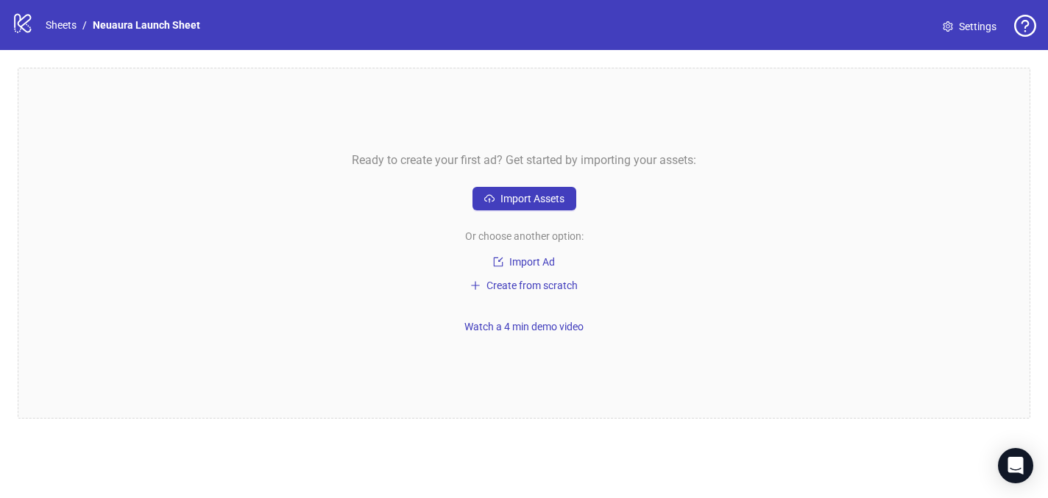
click at [947, 34] on link "Settings" at bounding box center [969, 27] width 77 height 24
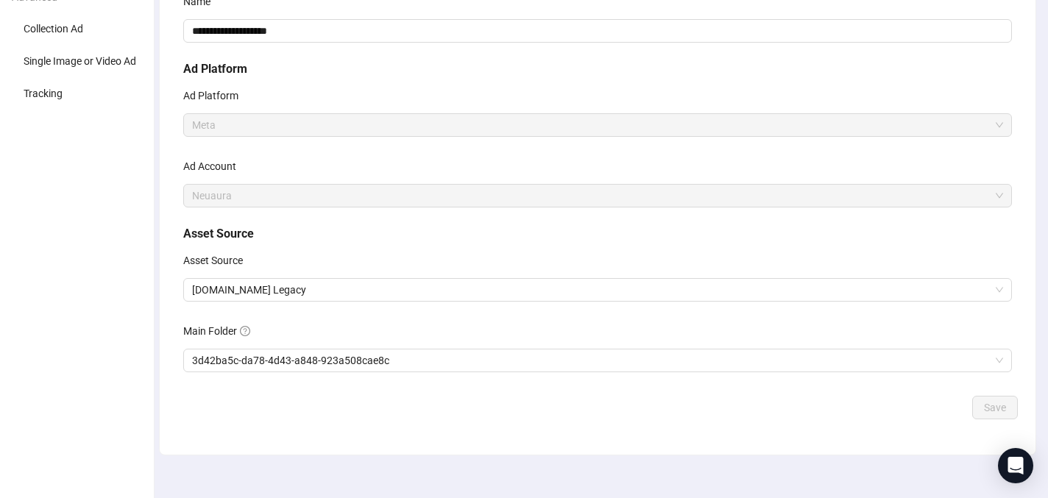
scroll to position [173, 0]
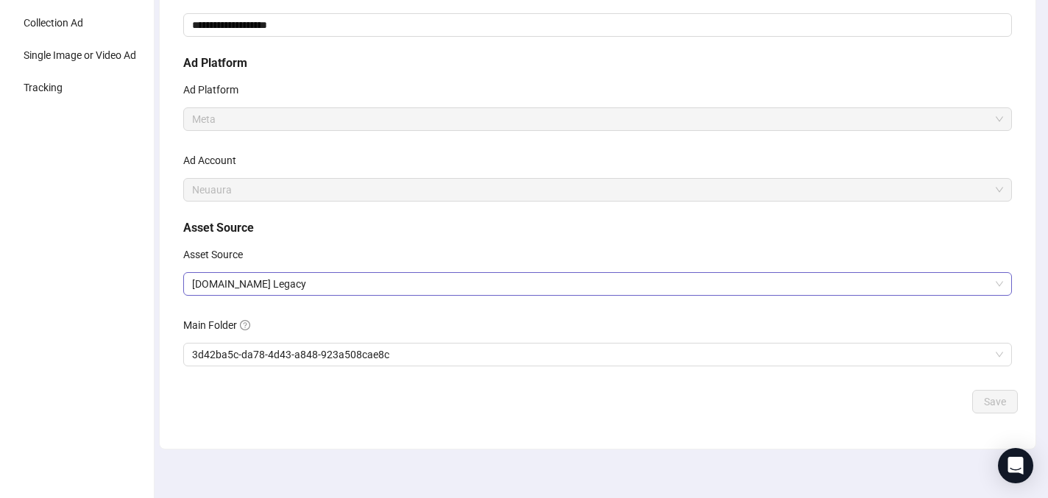
click at [540, 286] on span "[DOMAIN_NAME] Legacy" at bounding box center [597, 284] width 811 height 22
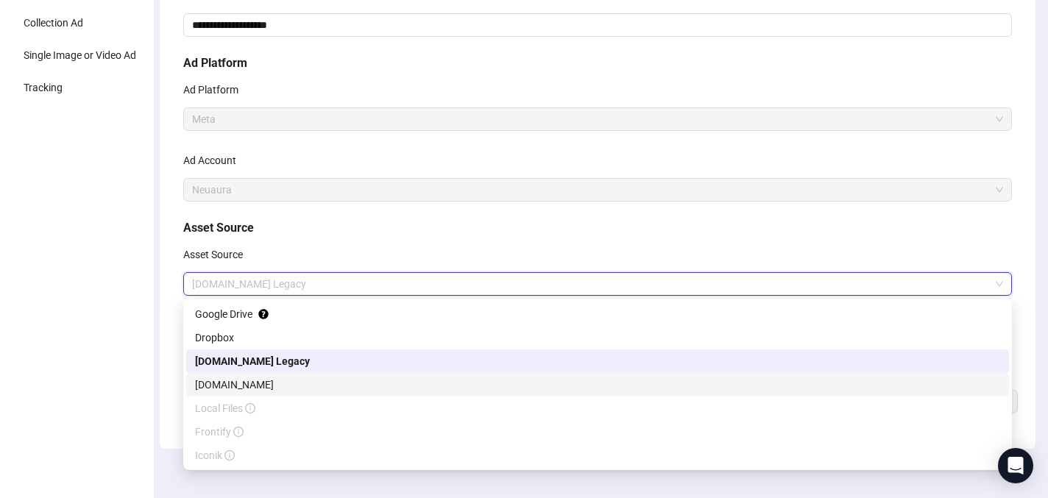
click at [405, 383] on div "Frame.io" at bounding box center [597, 385] width 805 height 16
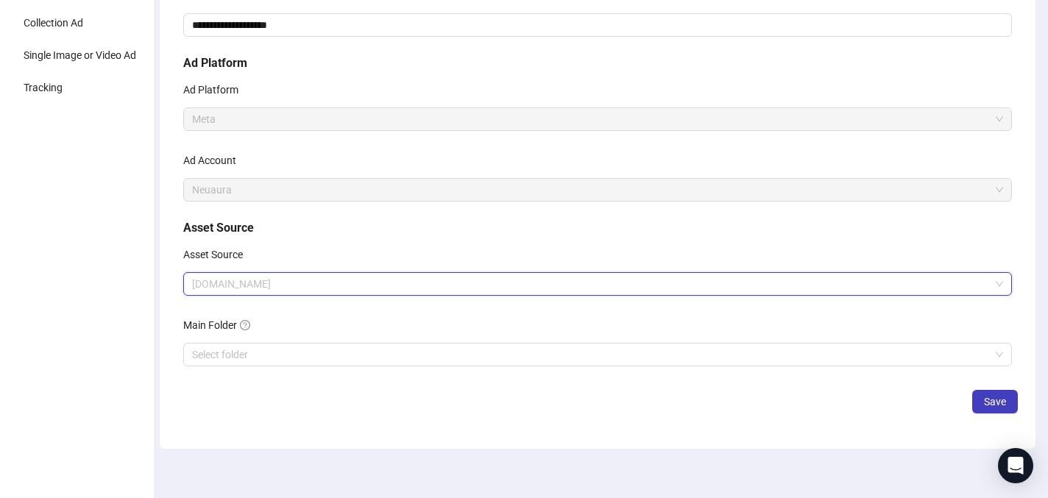
click at [445, 295] on span "Frame.io" at bounding box center [597, 284] width 811 height 22
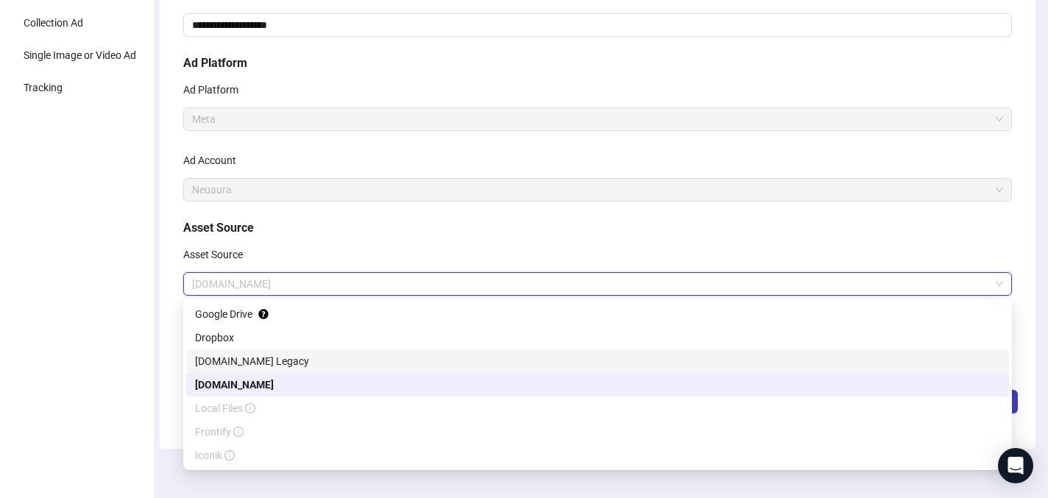
click at [415, 362] on div "[DOMAIN_NAME] Legacy" at bounding box center [597, 361] width 805 height 16
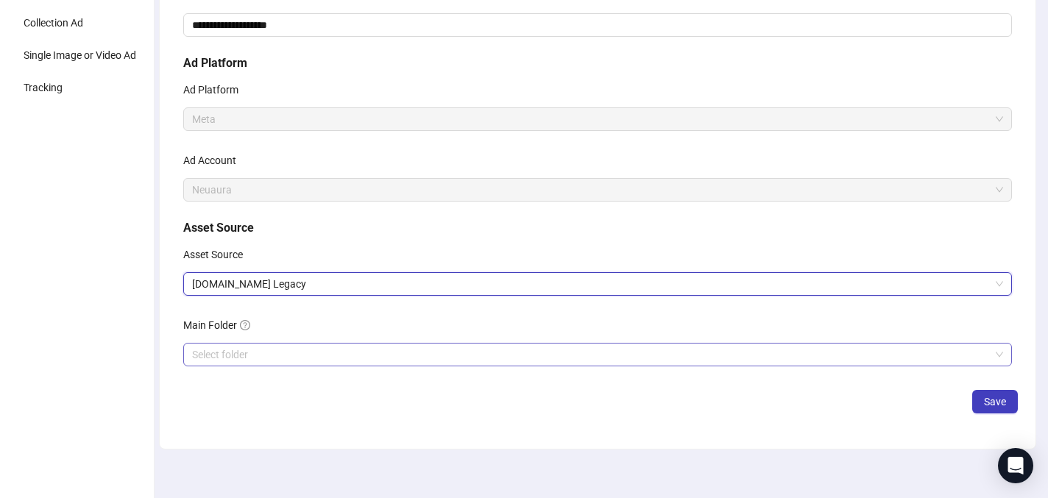
click at [431, 347] on input "search" at bounding box center [591, 355] width 798 height 22
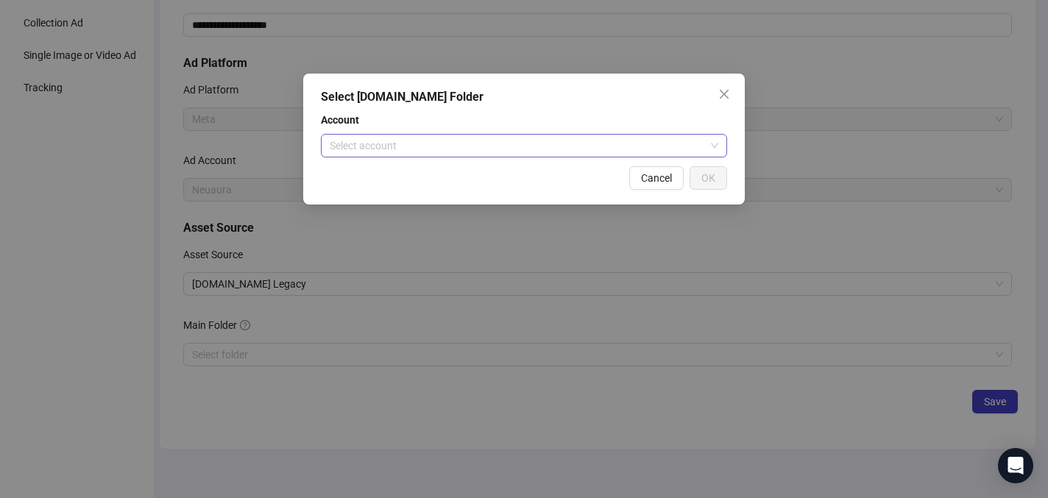
click at [492, 148] on input "search" at bounding box center [517, 146] width 375 height 22
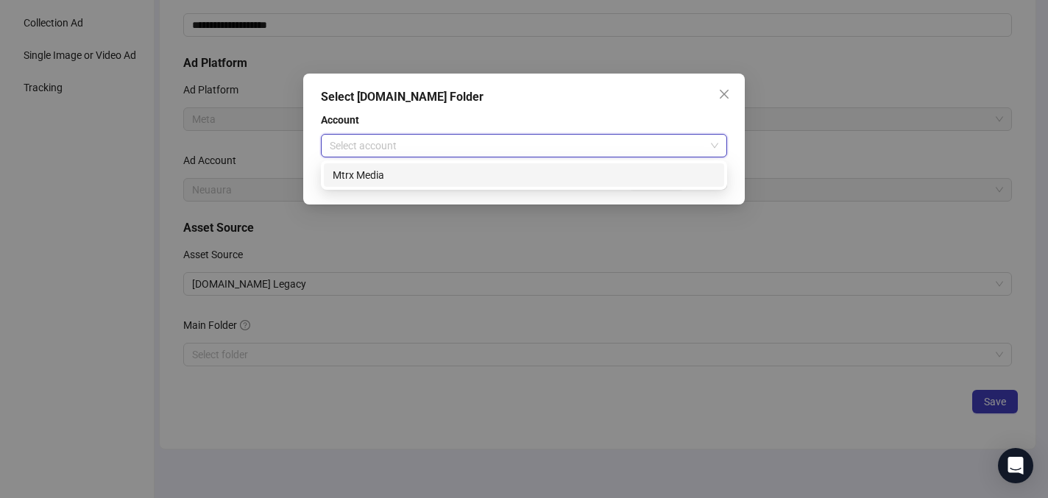
click at [480, 175] on div "Mtrx Media" at bounding box center [524, 175] width 383 height 16
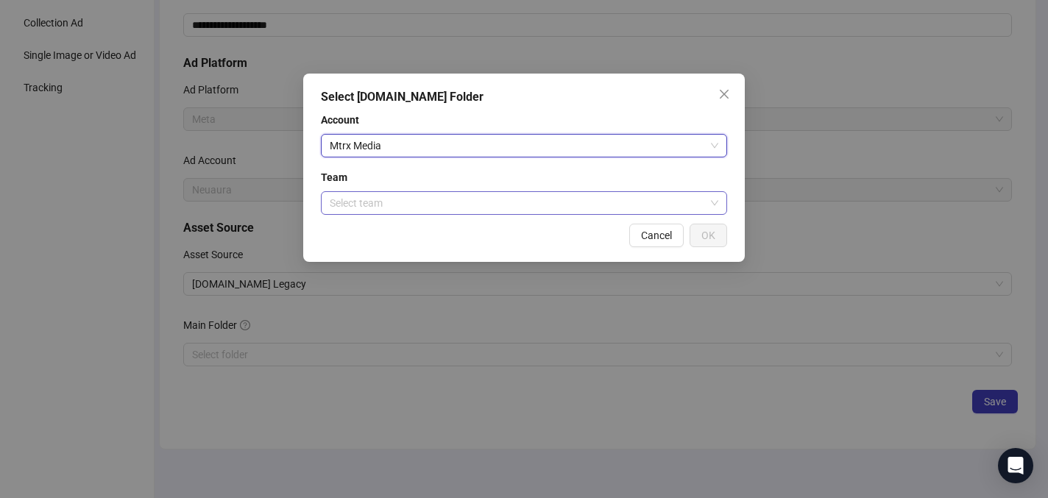
click at [465, 205] on input "search" at bounding box center [517, 203] width 375 height 22
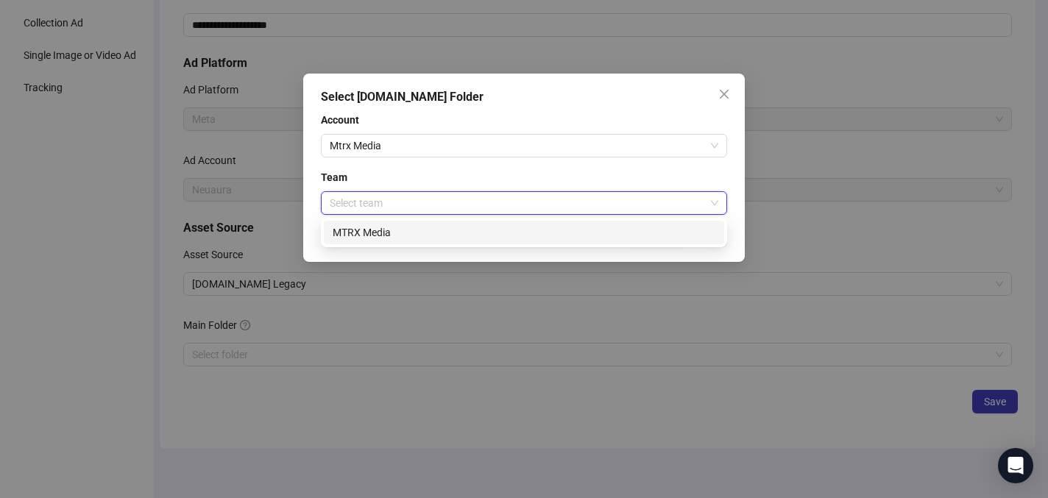
click at [447, 237] on div "MTRX Media" at bounding box center [524, 233] width 383 height 16
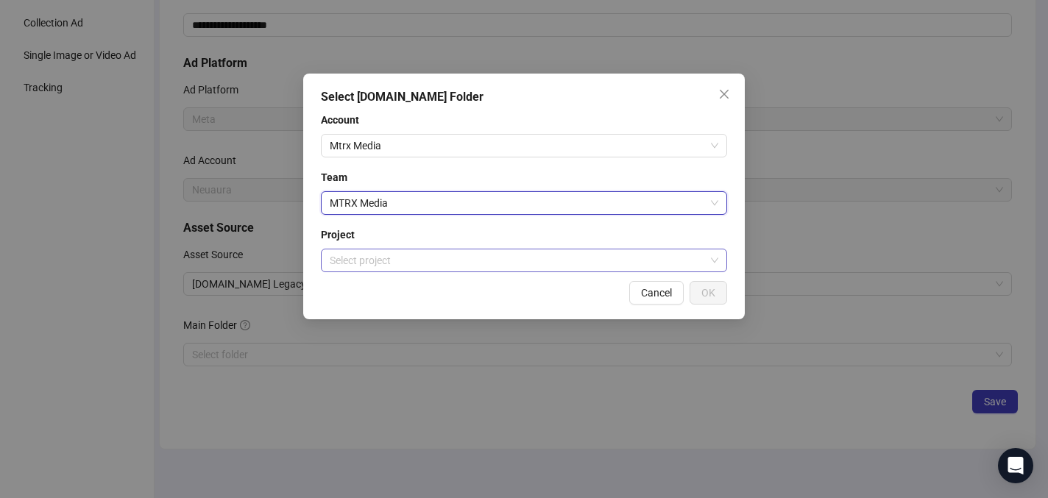
click at [446, 255] on input "search" at bounding box center [517, 261] width 375 height 22
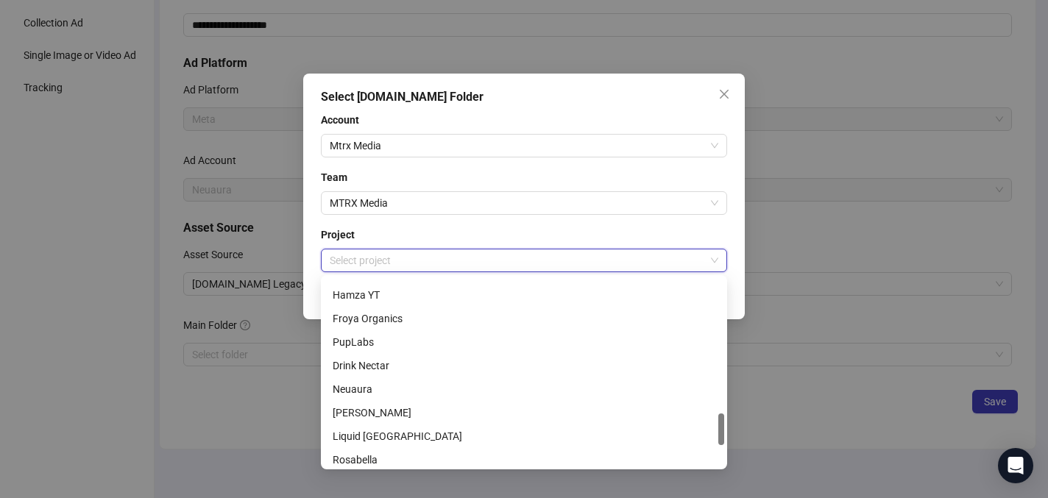
scroll to position [797, 0]
click at [428, 377] on div "Neuaura" at bounding box center [524, 388] width 400 height 24
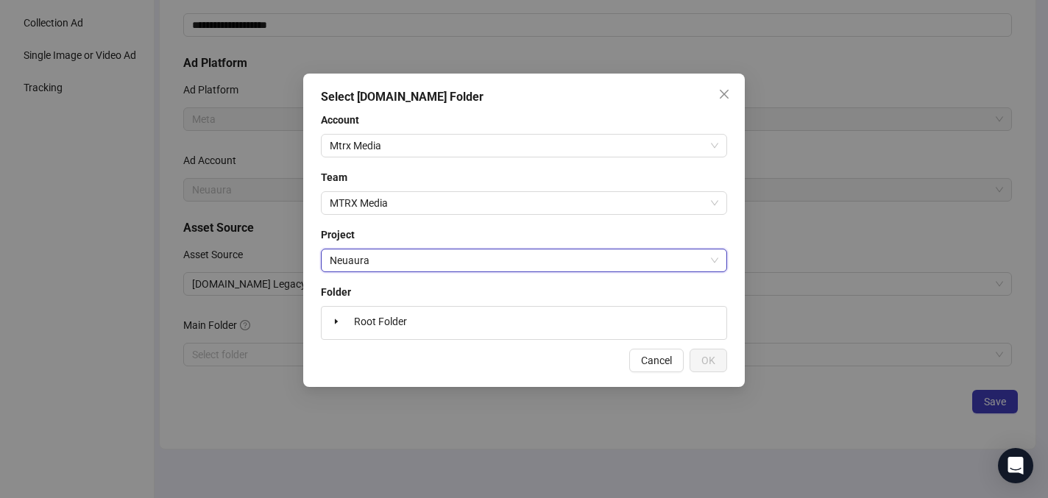
click at [463, 312] on div "Root Folder" at bounding box center [524, 323] width 406 height 34
click at [337, 321] on icon "caret-down" at bounding box center [336, 321] width 7 height 7
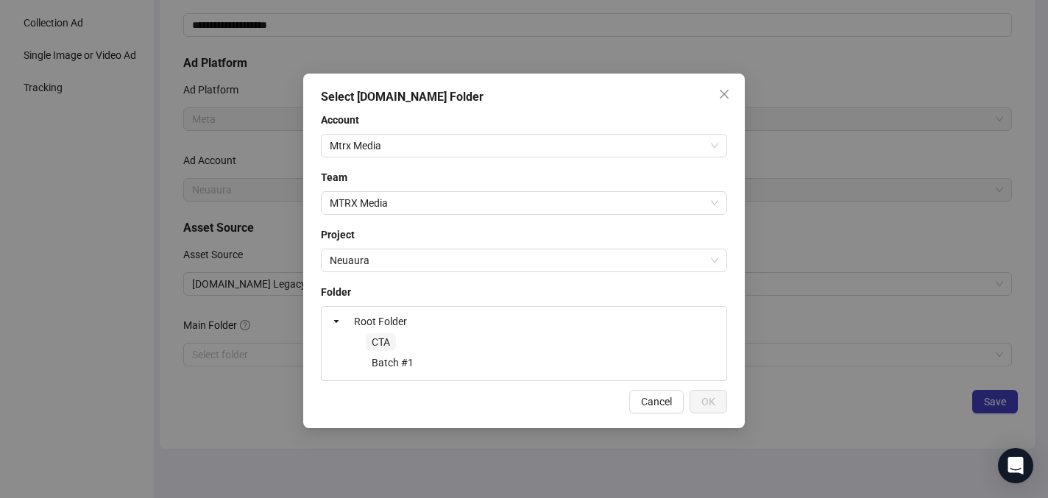
click at [379, 347] on span "CTA" at bounding box center [381, 342] width 18 height 12
click at [711, 399] on span "OK" at bounding box center [709, 402] width 14 height 12
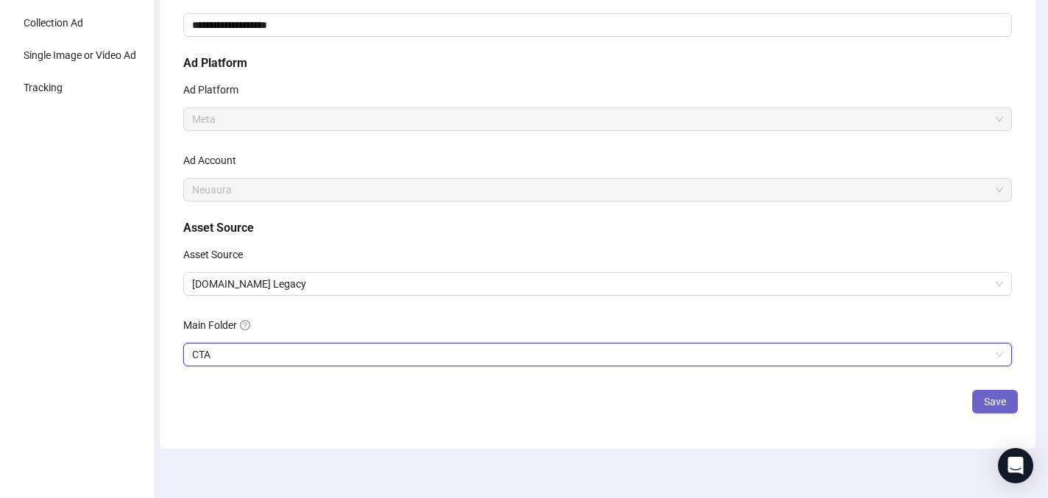
click at [1001, 406] on span "Save" at bounding box center [995, 402] width 22 height 12
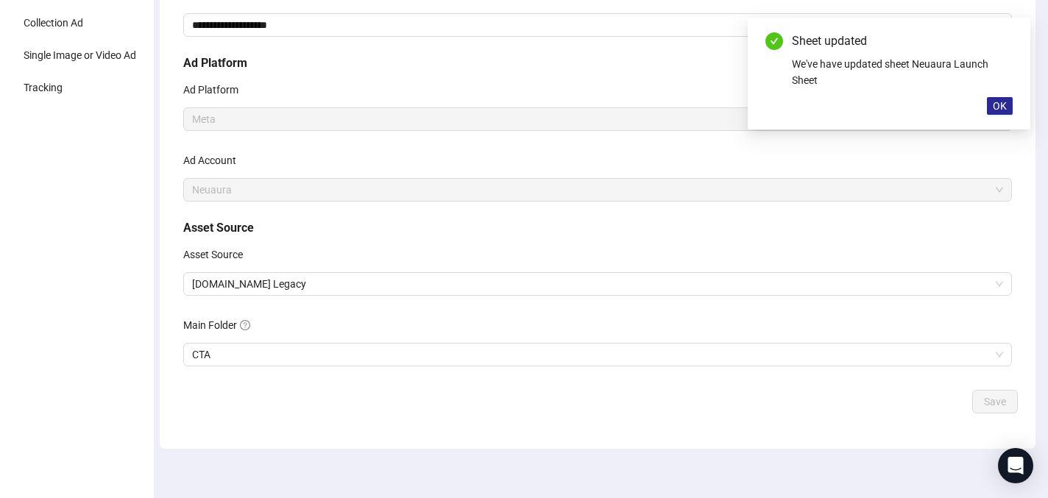
click at [1000, 110] on span "OK" at bounding box center [1000, 106] width 14 height 12
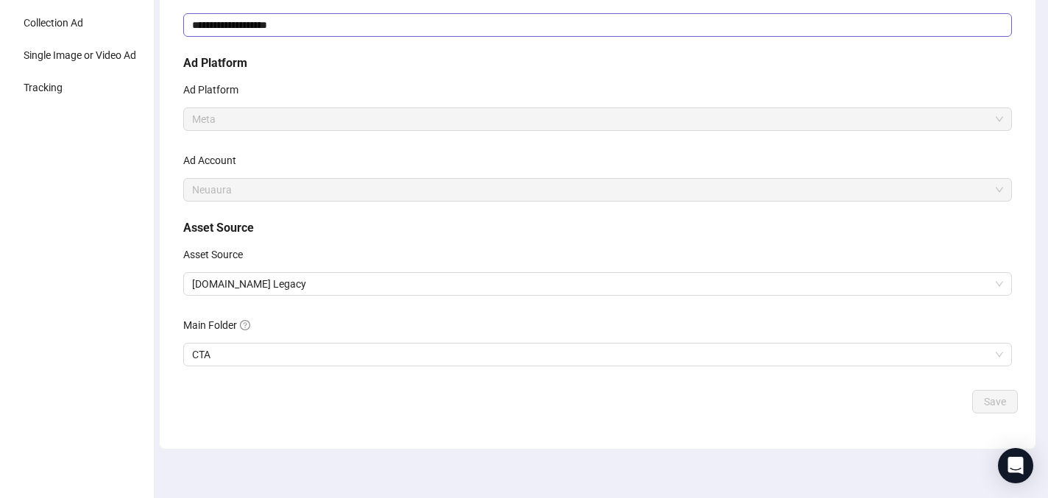
scroll to position [0, 0]
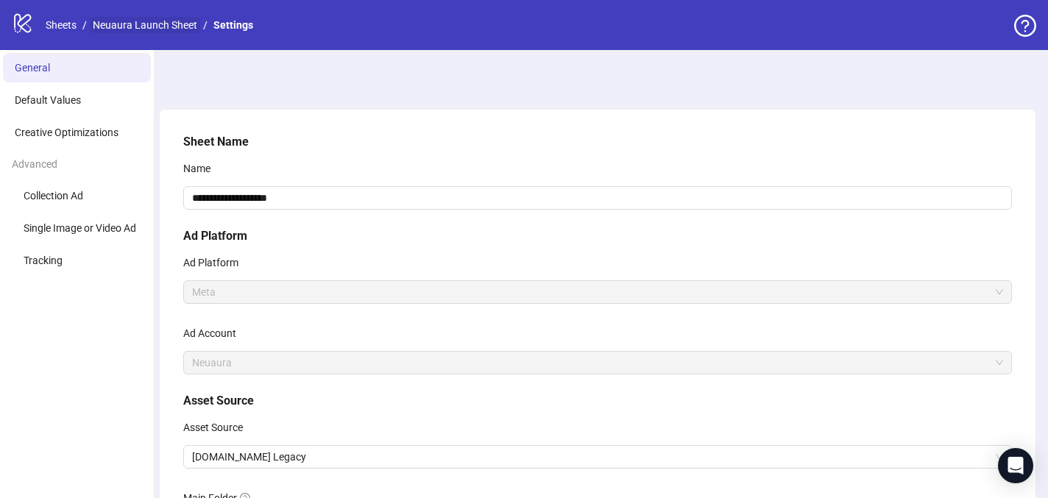
click at [163, 24] on link "Neuaura Launch Sheet" at bounding box center [145, 25] width 110 height 16
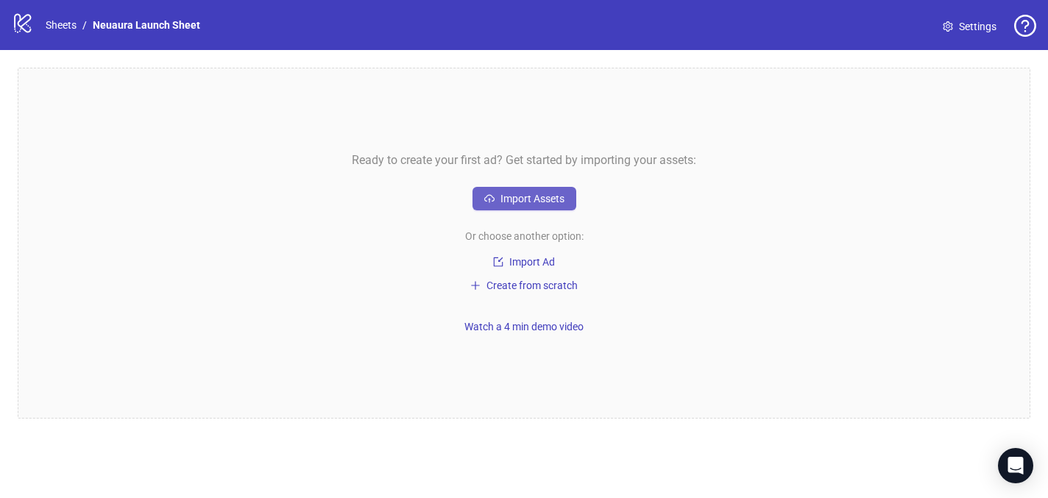
click at [541, 211] on button "Import Assets" at bounding box center [525, 199] width 104 height 24
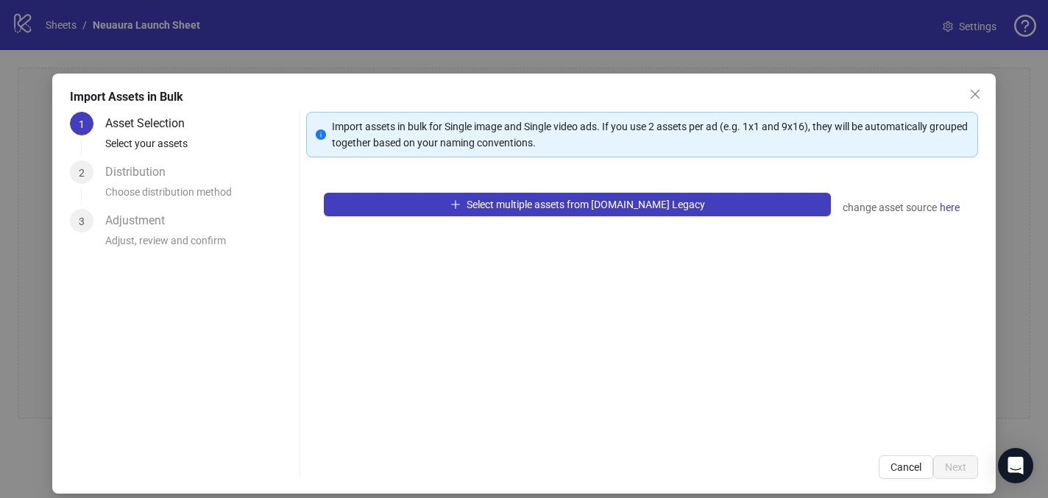
click at [541, 211] on button "Select multiple assets from Frame.io Legacy" at bounding box center [577, 205] width 506 height 24
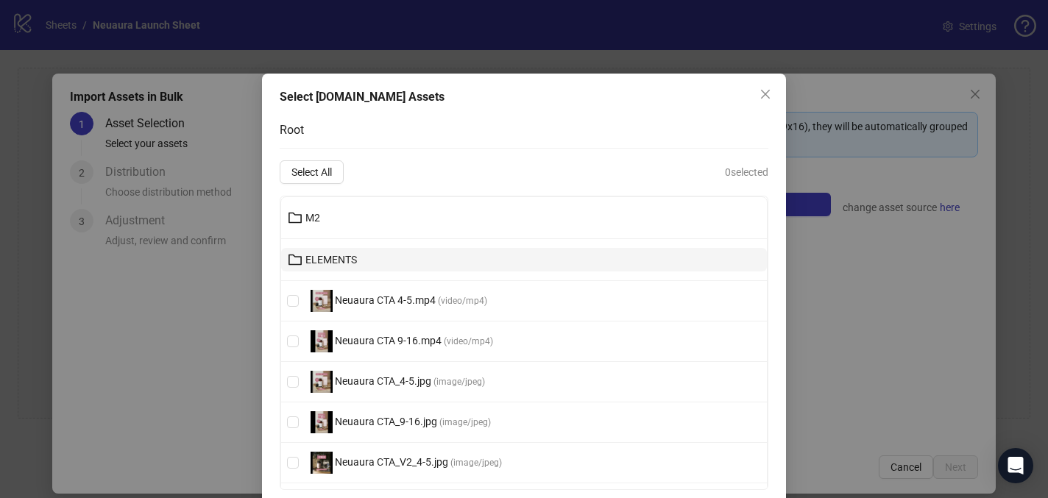
click at [354, 266] on button "ELEMENTS" at bounding box center [524, 260] width 486 height 24
click at [354, 266] on div "M2 ELEMENTS Neuaura CTA 4-5.mp4 ( video/mp4 ) Neuaura CTA 9-16.mp4 ( video/mp4 …" at bounding box center [524, 343] width 489 height 294
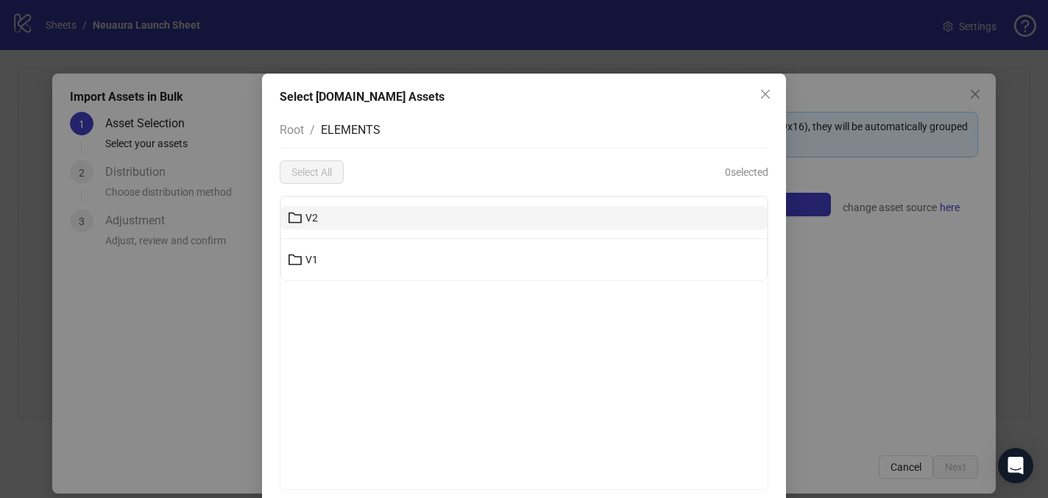
click at [356, 206] on button "V2" at bounding box center [524, 218] width 486 height 24
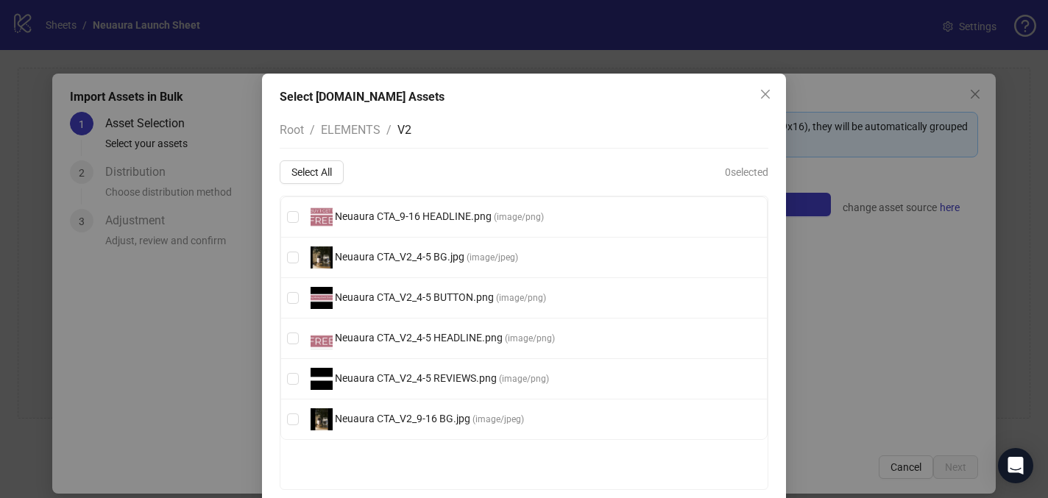
click at [278, 126] on div "Select Frame.io Assets Root / ELEMENTS / V2 Select All 0 selected Neuaura CTA_9…" at bounding box center [524, 306] width 524 height 464
click at [299, 130] on span "Root" at bounding box center [292, 130] width 24 height 14
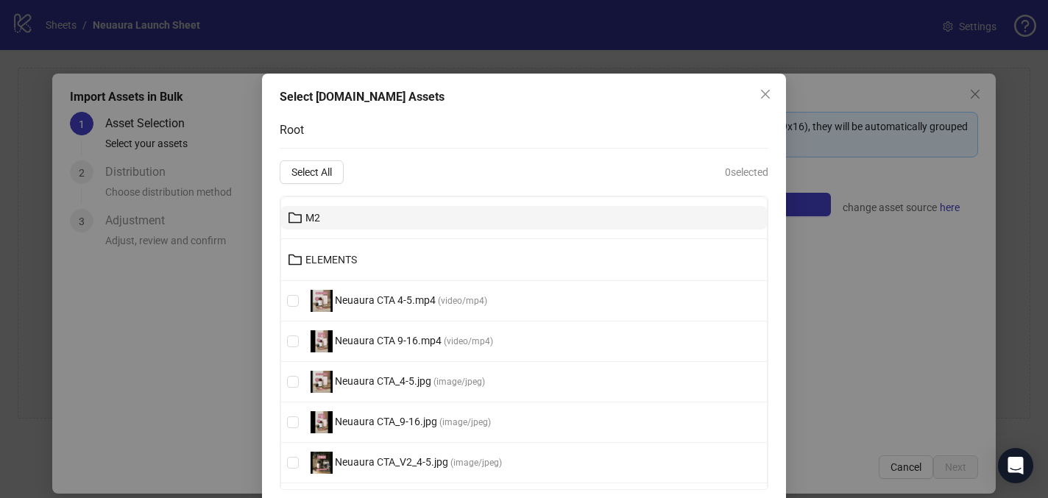
click at [339, 212] on button "M2" at bounding box center [524, 218] width 486 height 24
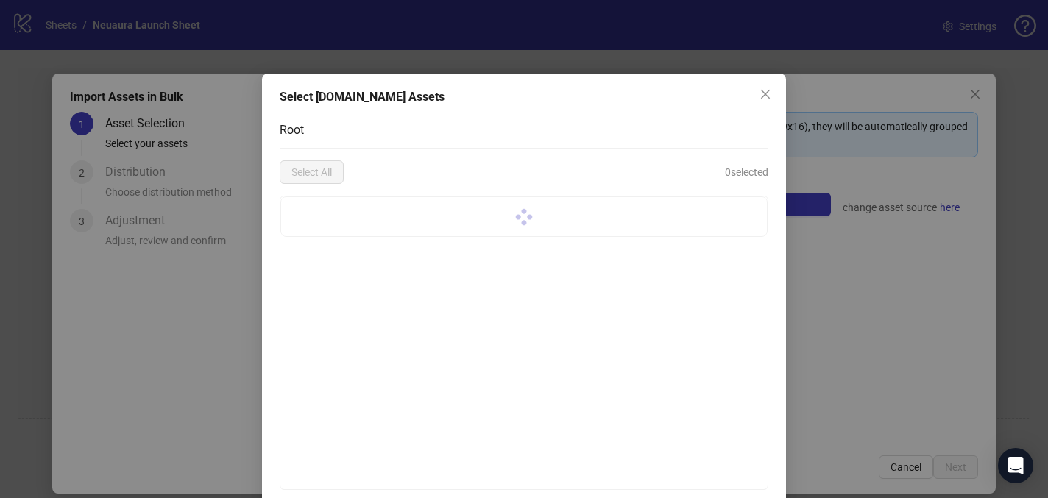
click at [339, 212] on div at bounding box center [524, 216] width 486 height 39
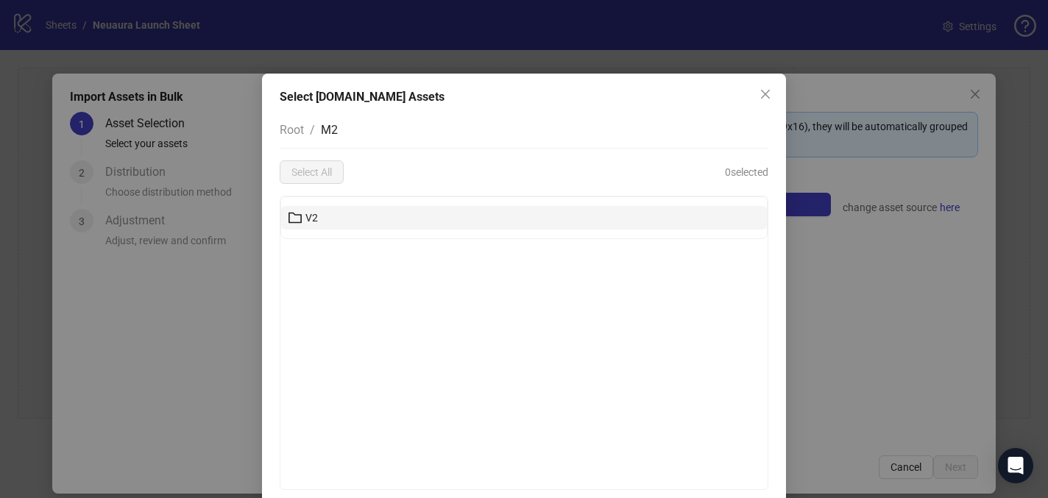
click at [338, 224] on button "V2" at bounding box center [524, 218] width 486 height 24
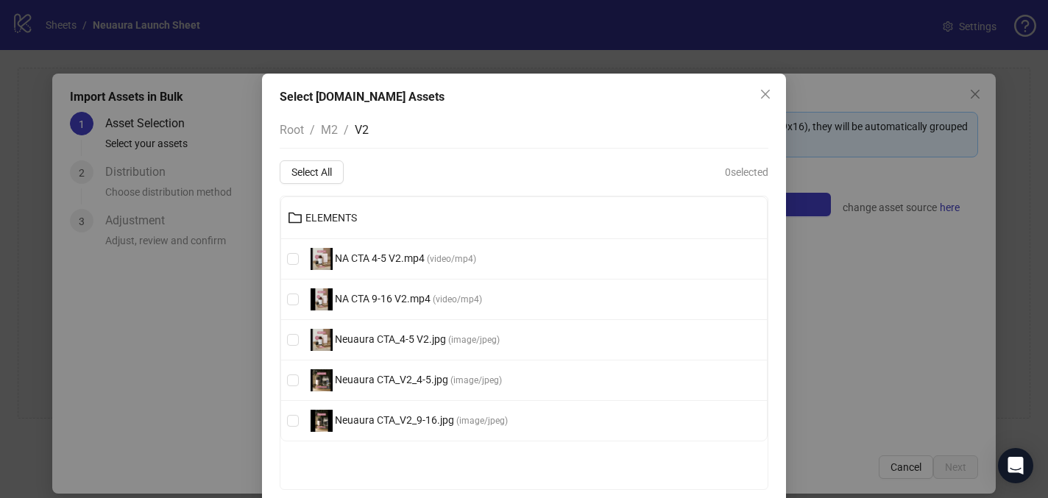
click at [299, 128] on span "Root" at bounding box center [292, 130] width 24 height 14
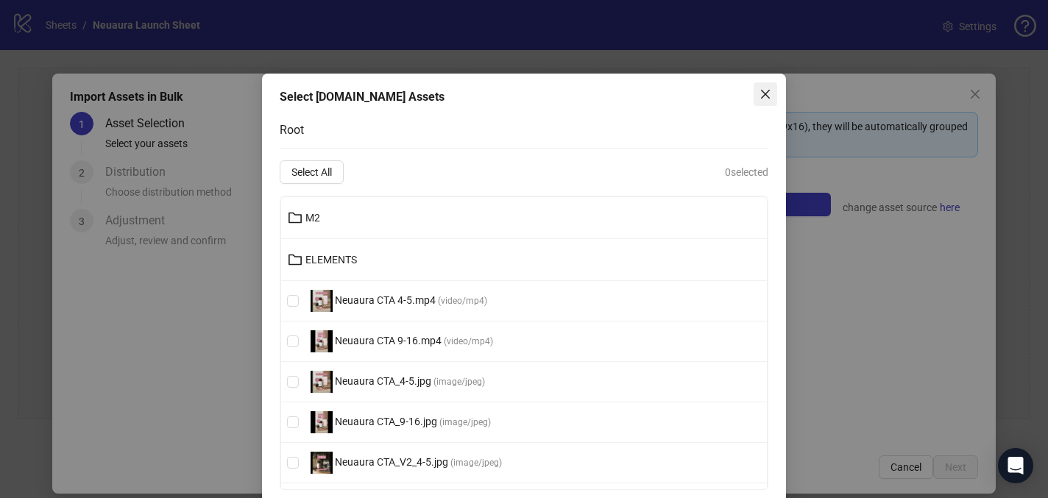
click at [766, 84] on button "Close" at bounding box center [766, 94] width 24 height 24
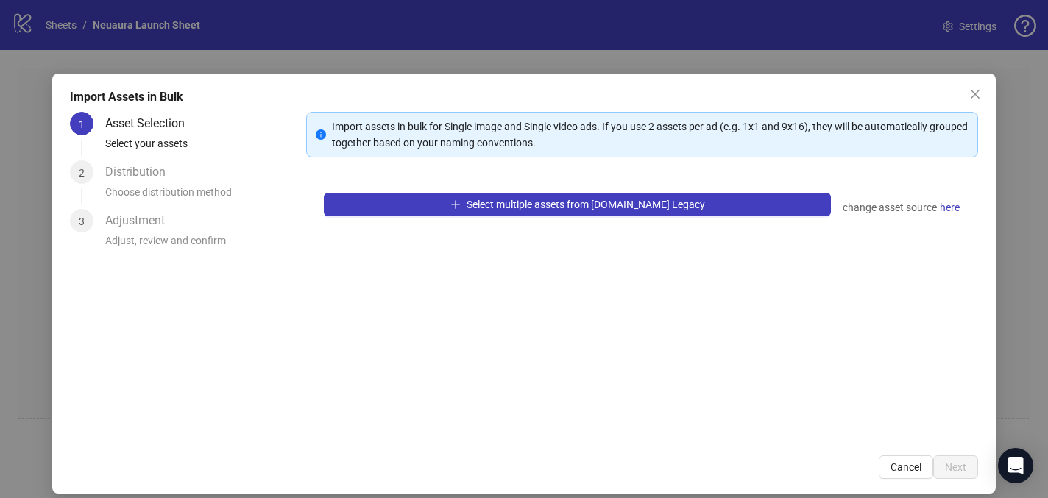
click at [986, 78] on div "Import Assets in Bulk 1 Asset Selection Select your assets 2 Distribution Choos…" at bounding box center [524, 284] width 944 height 420
click at [972, 96] on icon "close" at bounding box center [976, 94] width 12 height 12
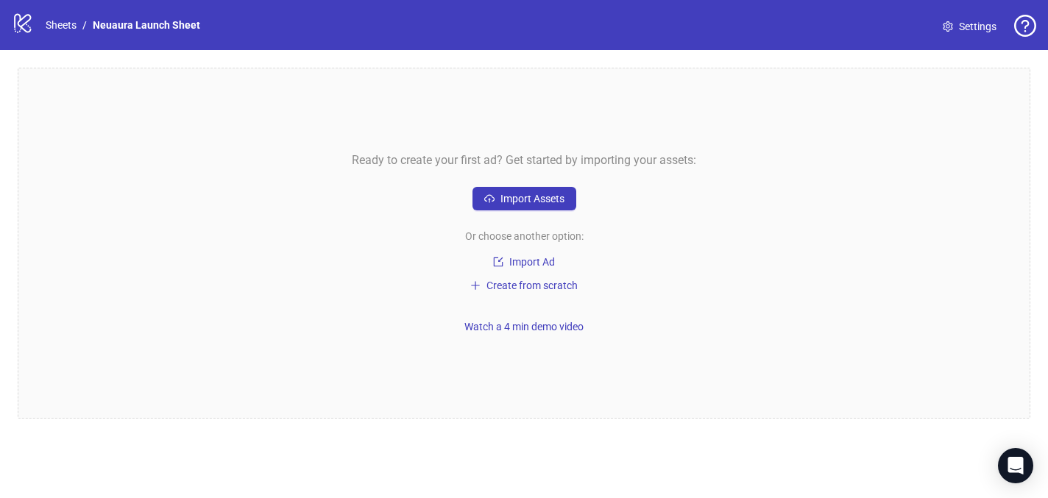
click at [975, 27] on span "Settings" at bounding box center [978, 26] width 38 height 16
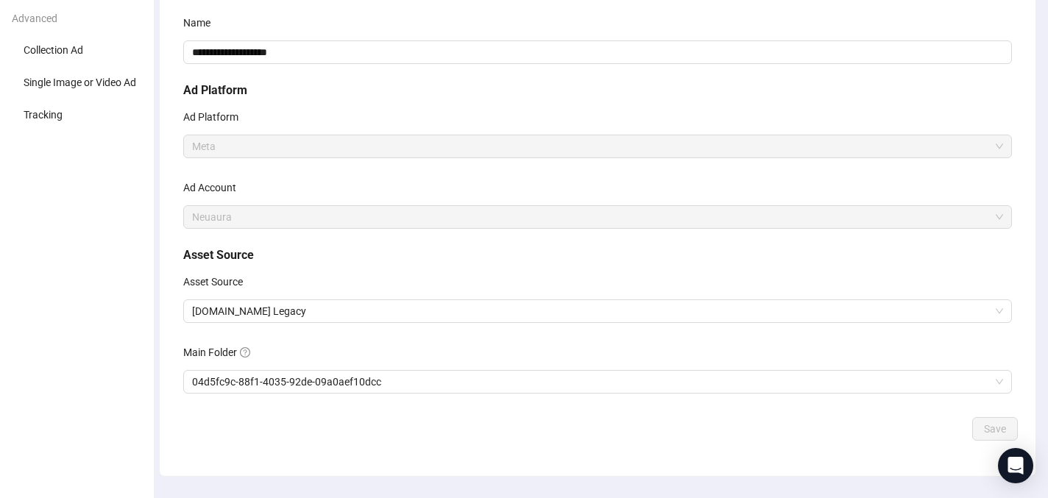
scroll to position [150, 0]
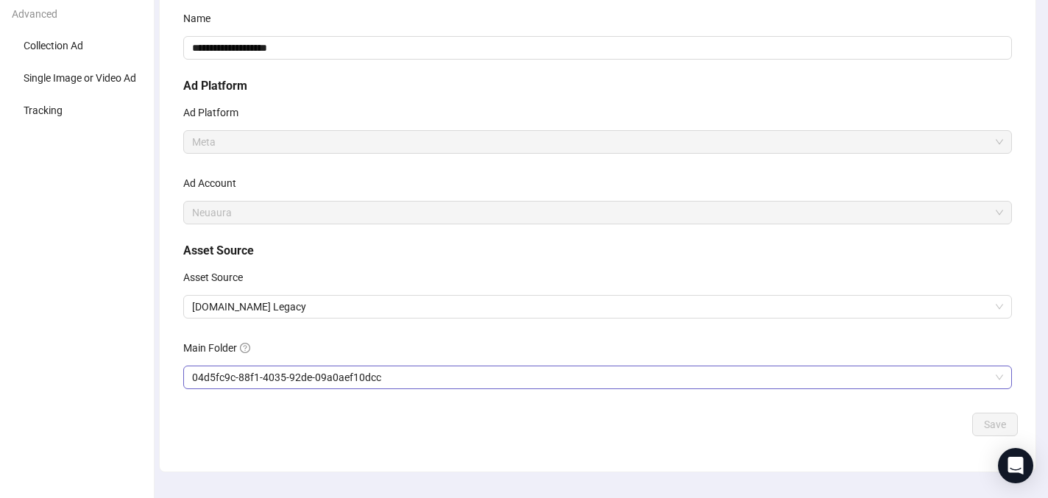
click at [288, 367] on span "04d5fc9c-88f1-4035-92de-09a0aef10dcc" at bounding box center [597, 378] width 811 height 22
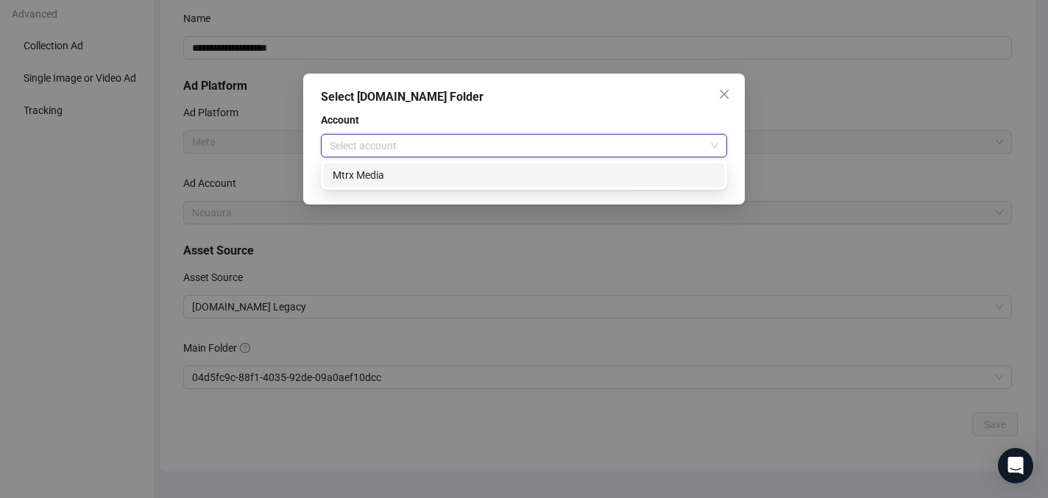
click at [465, 154] on input "search" at bounding box center [517, 146] width 375 height 22
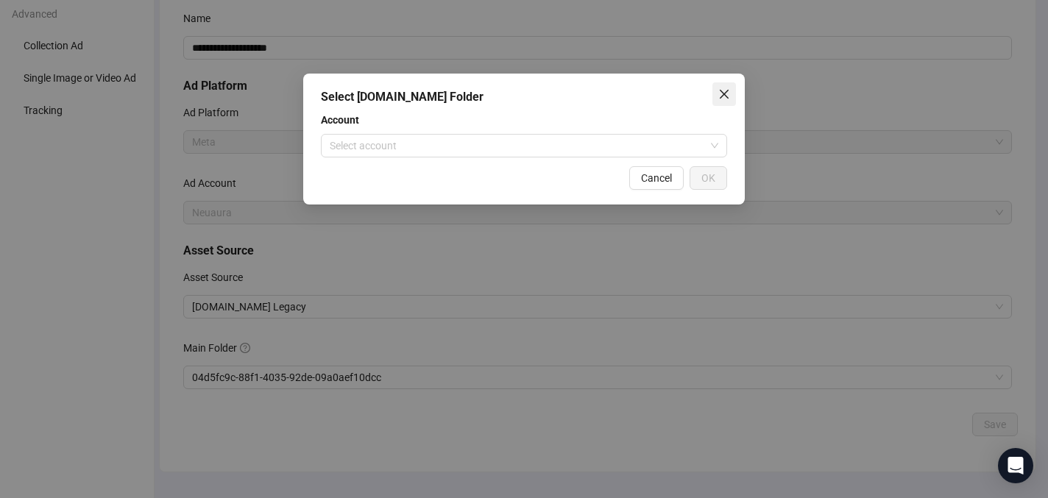
click at [714, 93] on span "Close" at bounding box center [725, 94] width 24 height 12
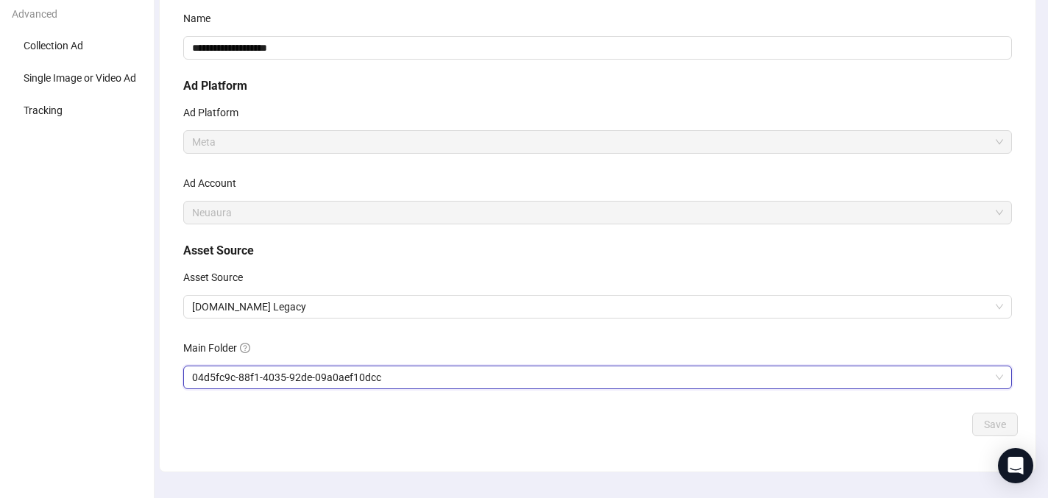
click at [400, 381] on span "04d5fc9c-88f1-4035-92de-09a0aef10dcc" at bounding box center [597, 378] width 811 height 22
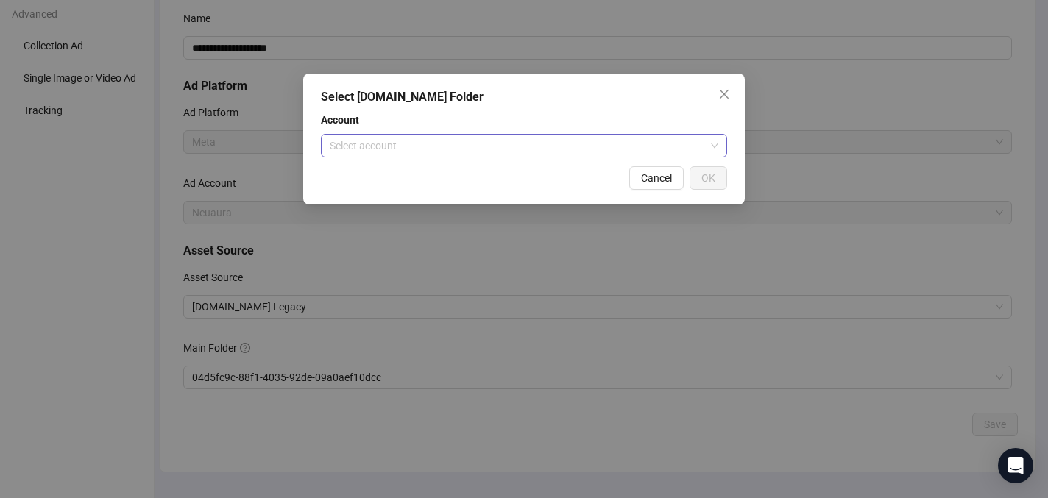
click at [395, 135] on input "search" at bounding box center [517, 146] width 375 height 22
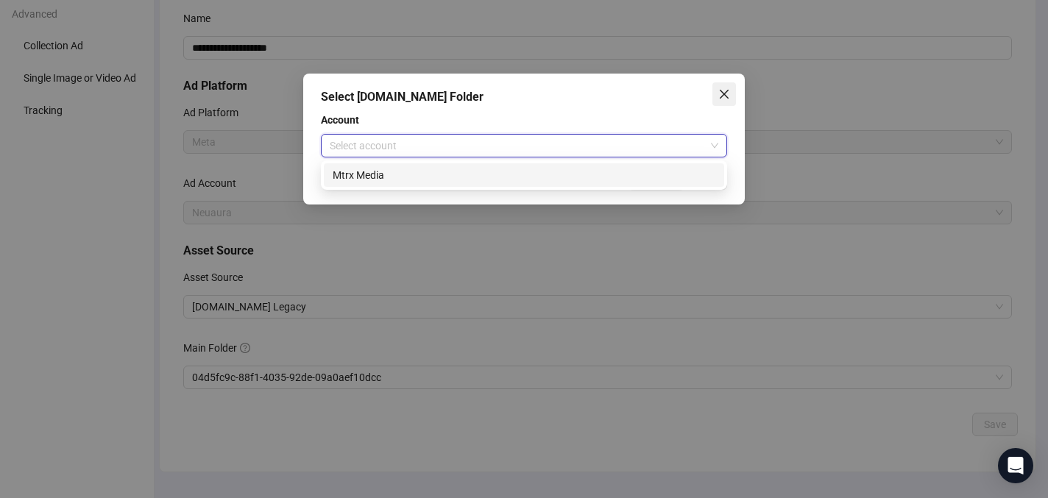
click at [719, 97] on icon "close" at bounding box center [725, 94] width 12 height 12
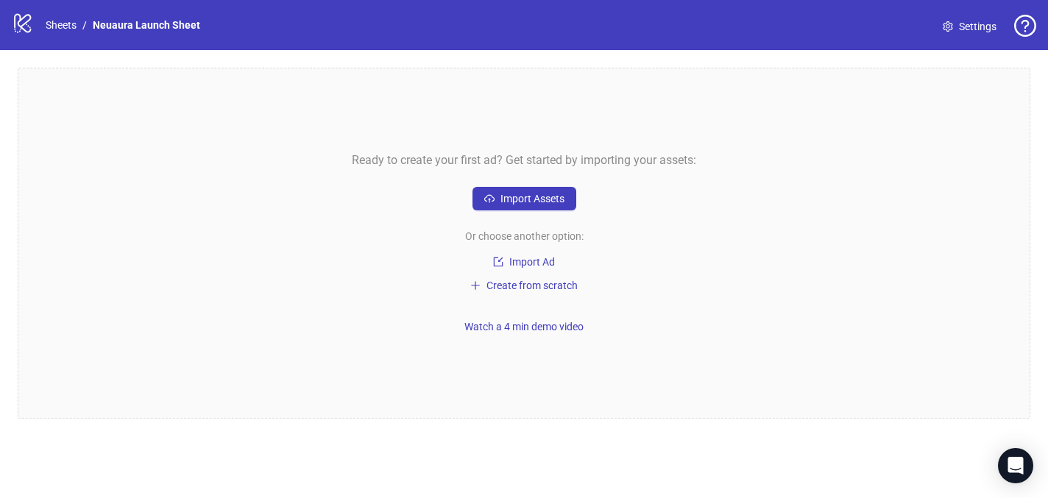
click at [26, 28] on icon "logo/logo-mobile" at bounding box center [23, 23] width 22 height 22
click at [66, 18] on link "Sheets" at bounding box center [61, 25] width 37 height 16
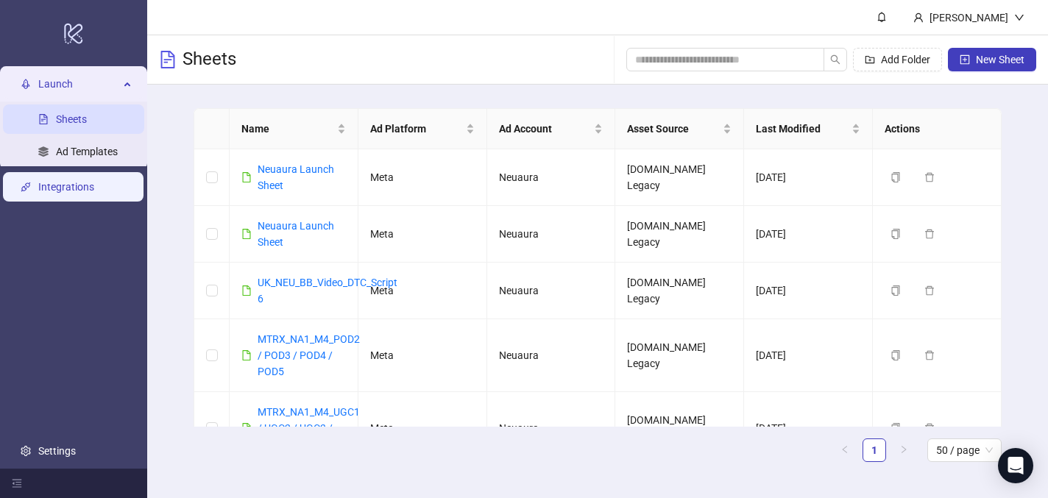
click at [90, 194] on link "Integrations" at bounding box center [66, 188] width 56 height 12
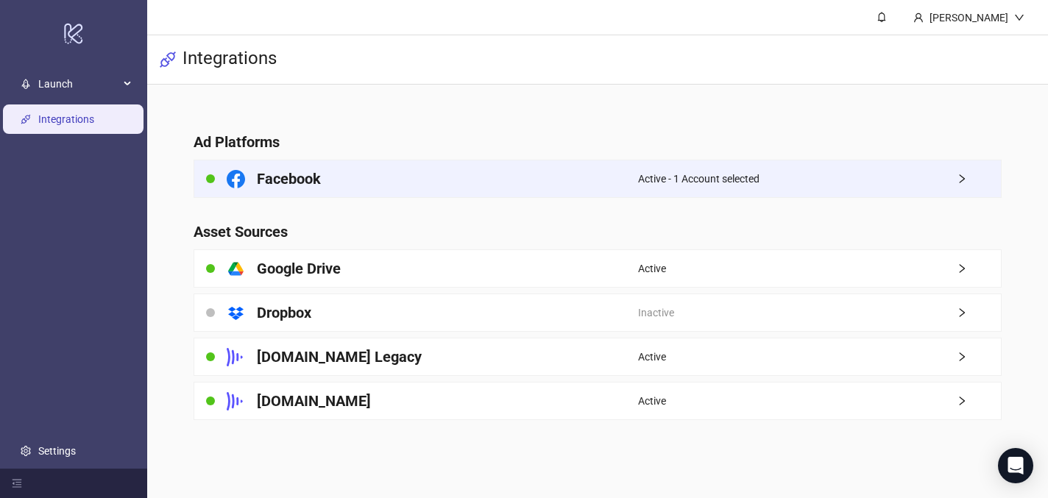
click at [328, 183] on div "Facebook" at bounding box center [416, 178] width 444 height 37
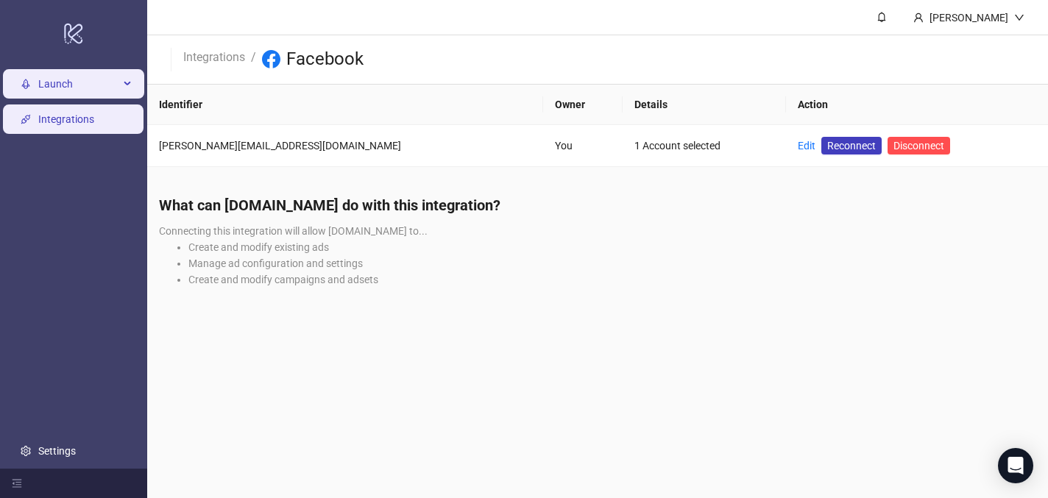
click at [37, 86] on div "Launch" at bounding box center [73, 84] width 141 height 29
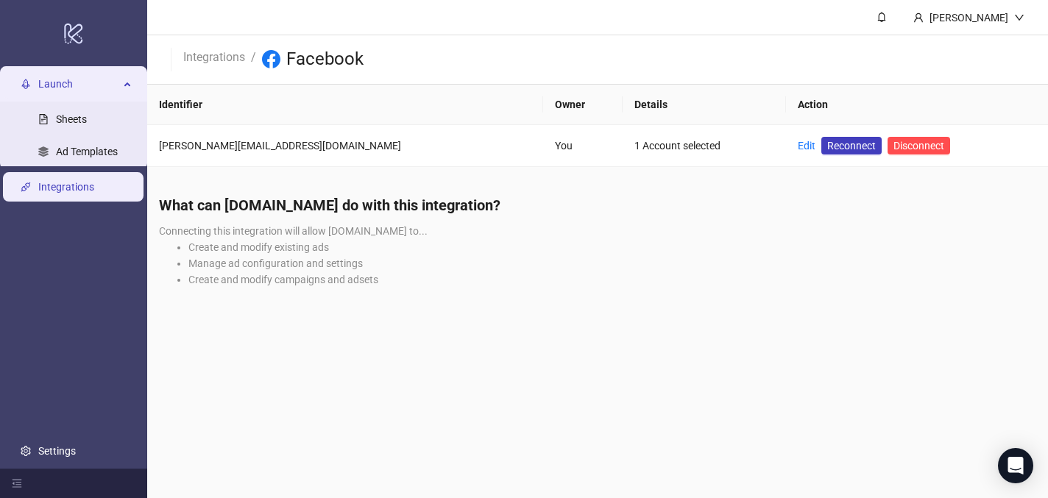
click at [52, 185] on link "Integrations" at bounding box center [66, 188] width 56 height 12
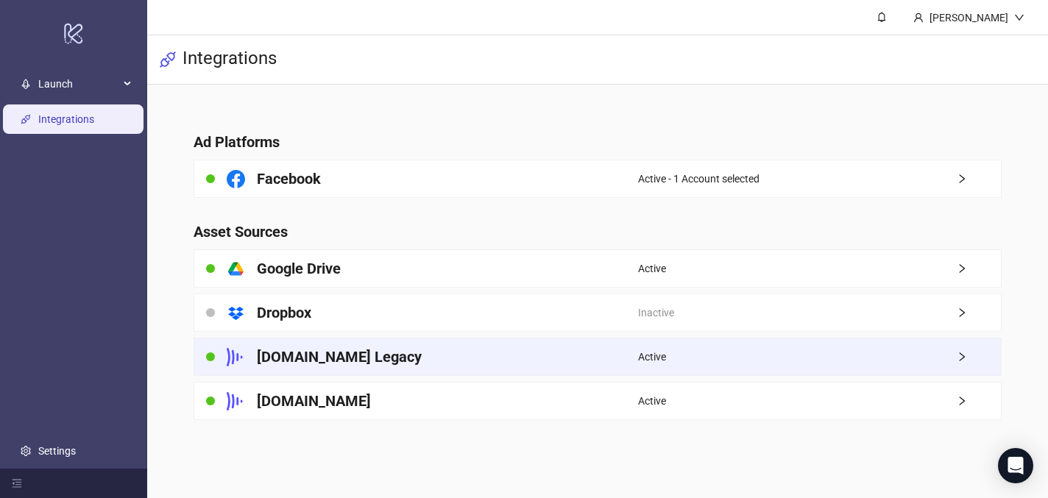
click at [411, 367] on div "[DOMAIN_NAME] Legacy" at bounding box center [416, 357] width 444 height 37
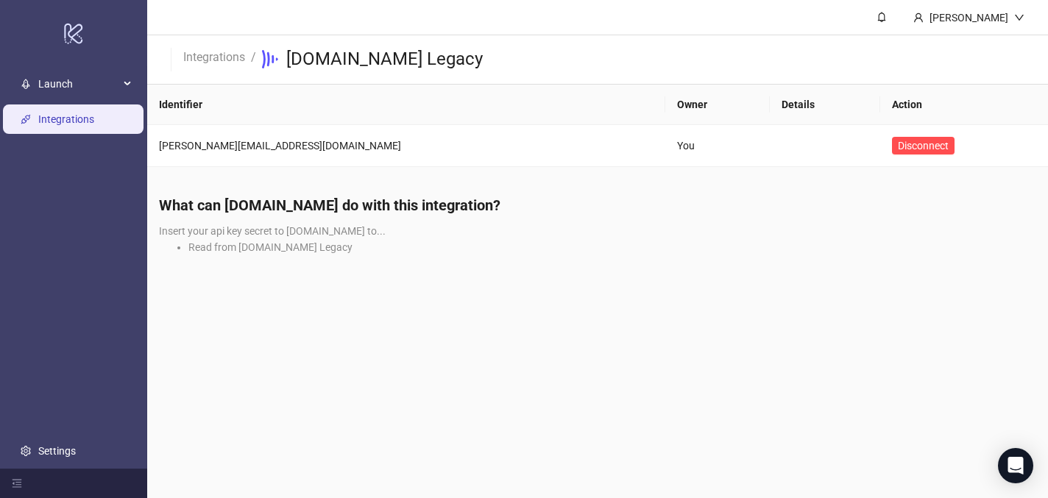
click at [94, 120] on link "Integrations" at bounding box center [66, 120] width 56 height 12
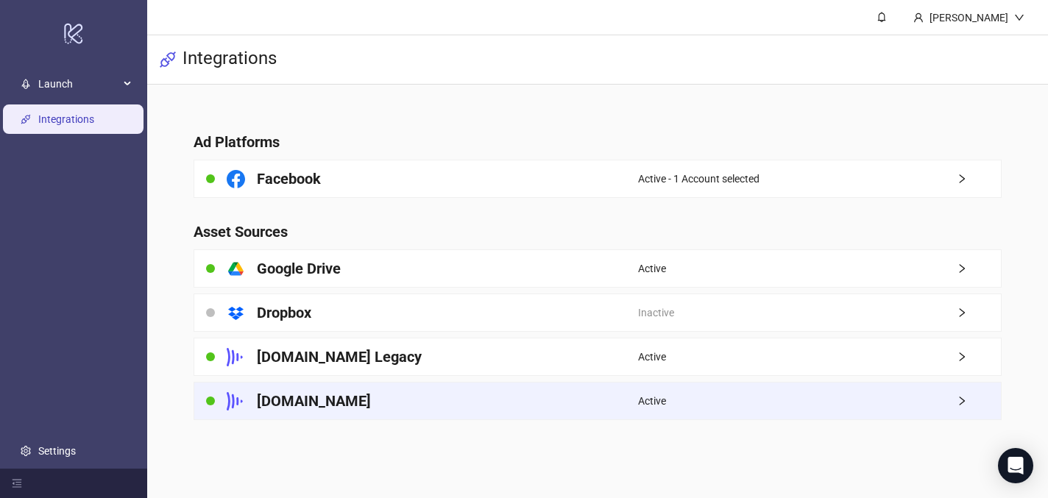
click at [336, 407] on div "[DOMAIN_NAME]" at bounding box center [416, 401] width 444 height 37
